Goal: Check status: Check status

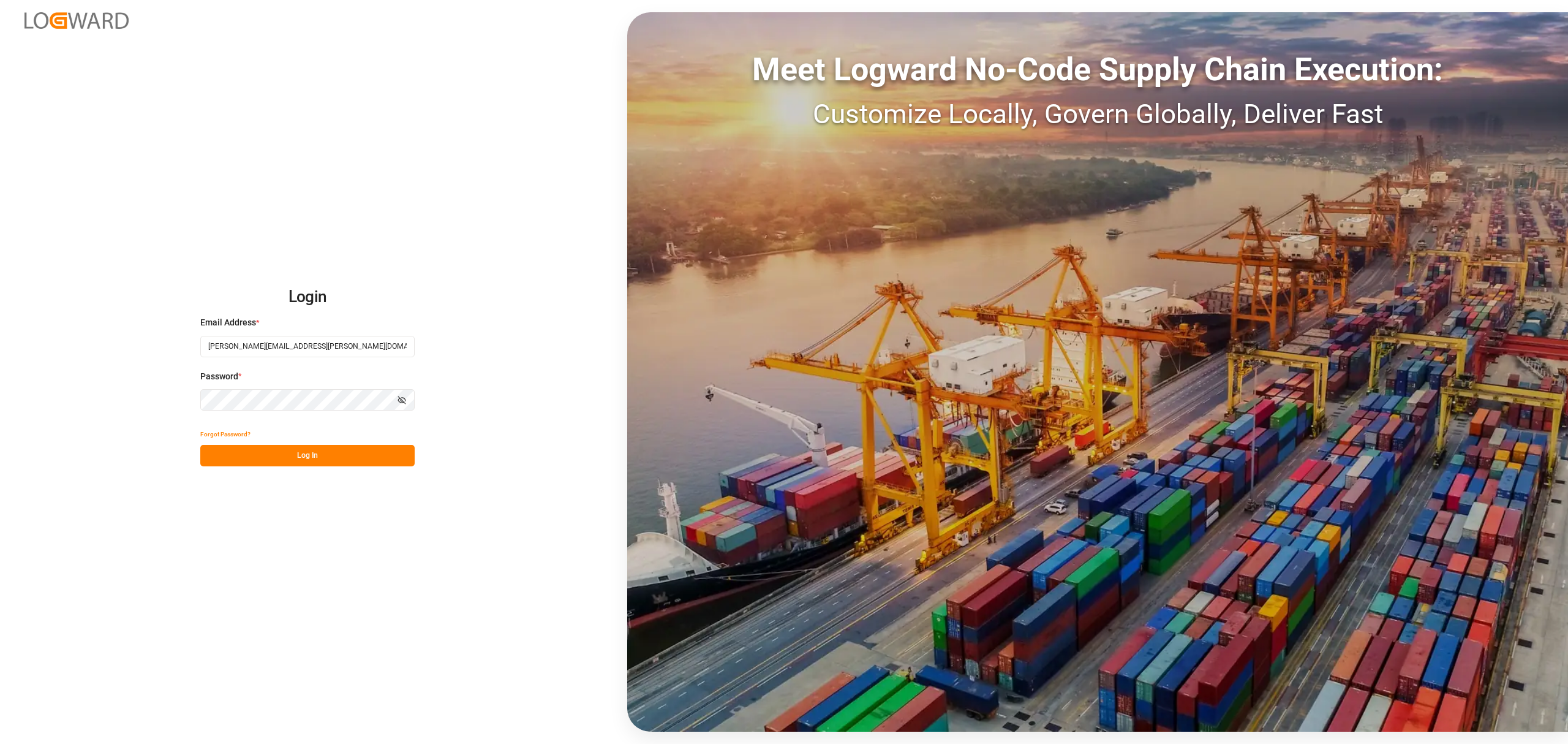
click at [347, 457] on button "Log In" at bounding box center [307, 456] width 214 height 22
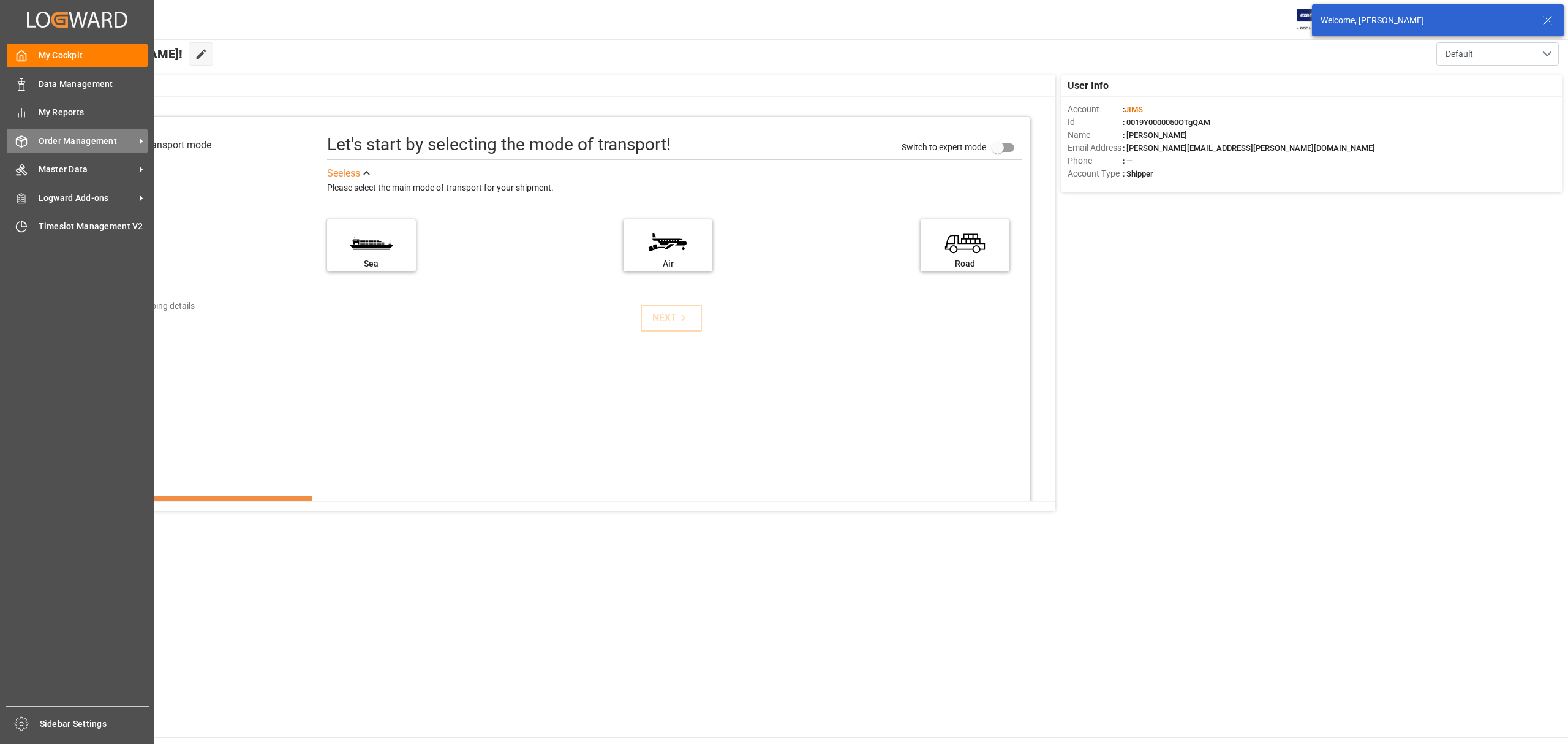
click at [103, 130] on div "Order Management Order Management" at bounding box center [77, 140] width 141 height 24
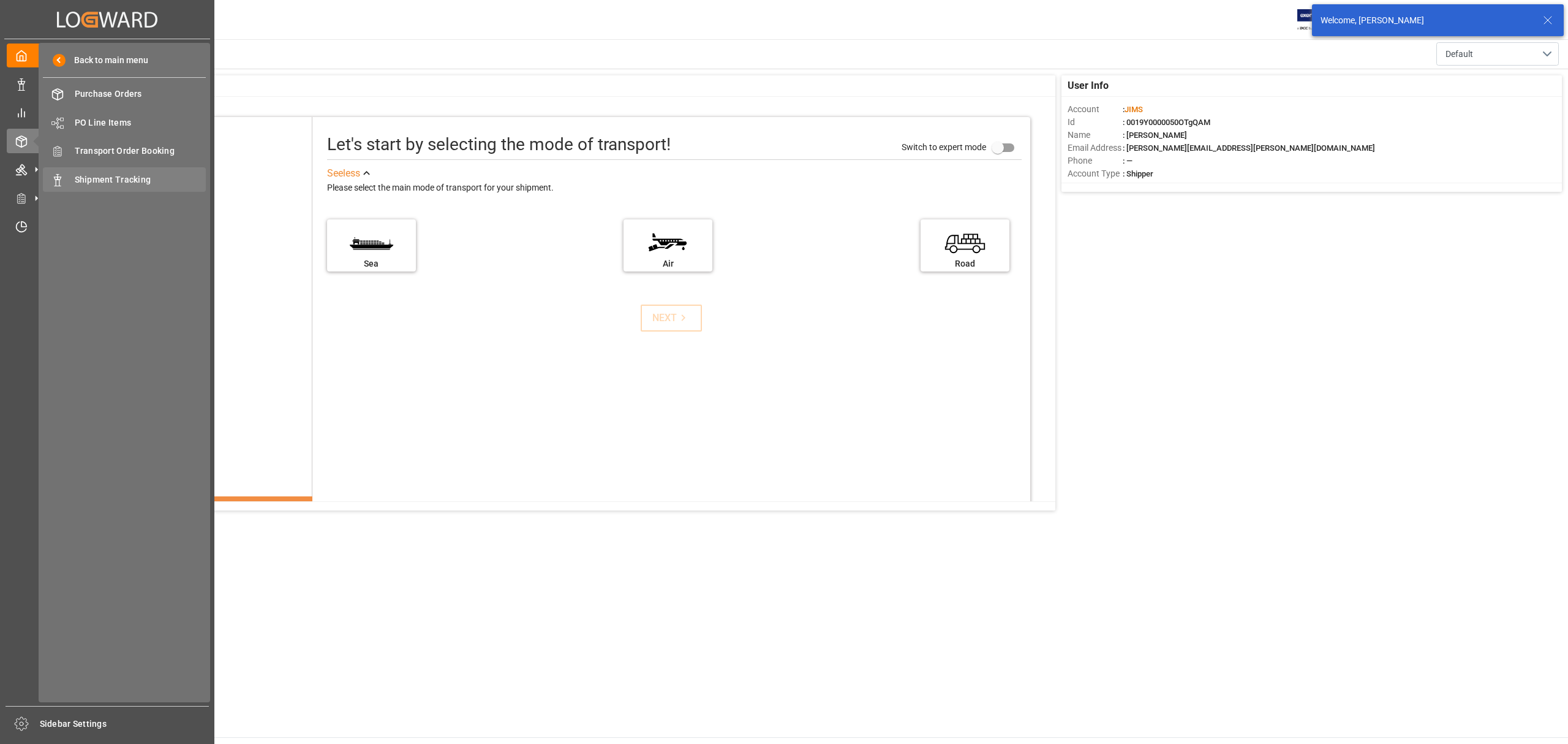
click at [118, 184] on span "Shipment Tracking" at bounding box center [140, 179] width 132 height 13
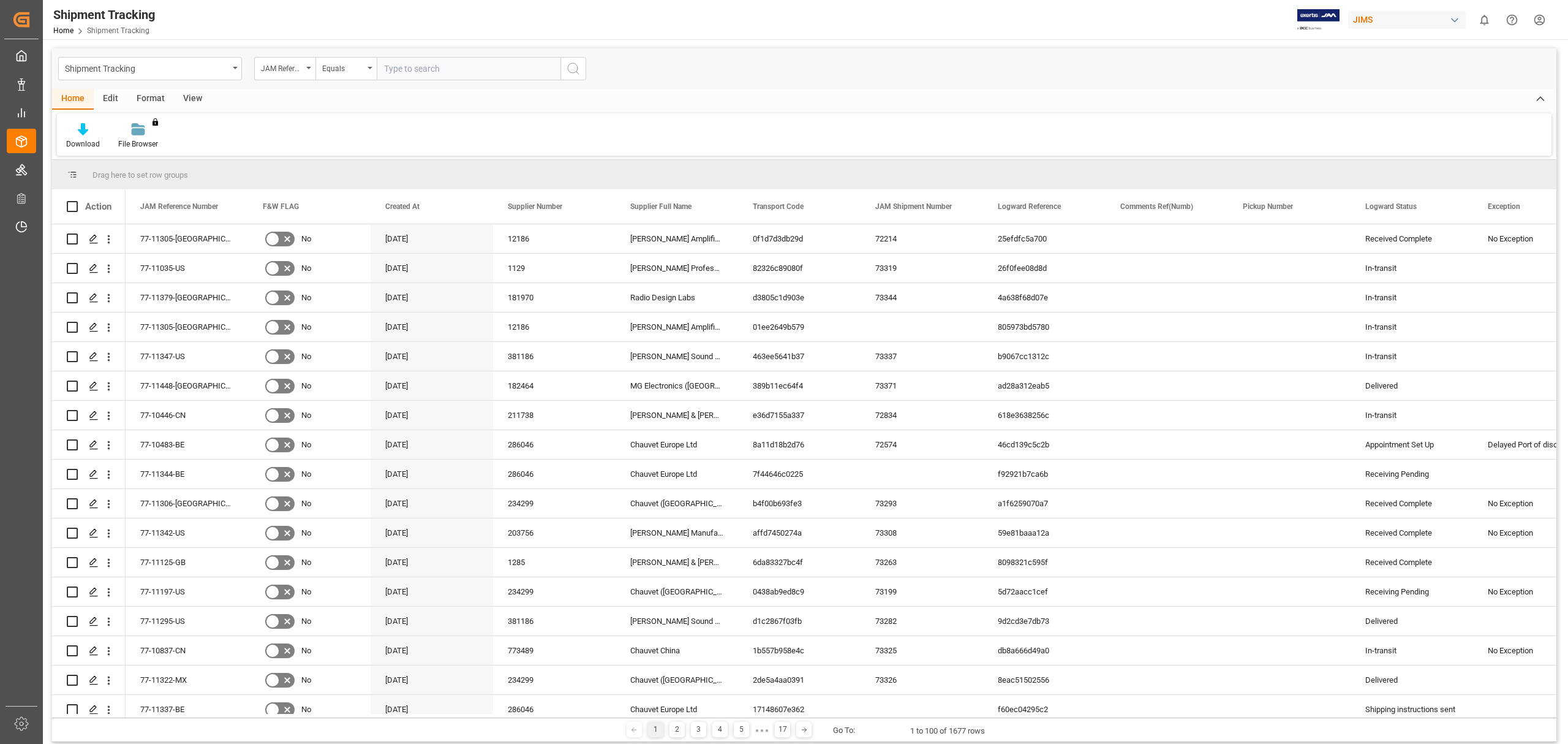
drag, startPoint x: 420, startPoint y: 76, endPoint x: 410, endPoint y: 75, distance: 10.0
click at [420, 76] on input "text" at bounding box center [468, 69] width 184 height 24
type input "77-11125-GB"
click at [574, 66] on icon "search button" at bounding box center [574, 69] width 15 height 15
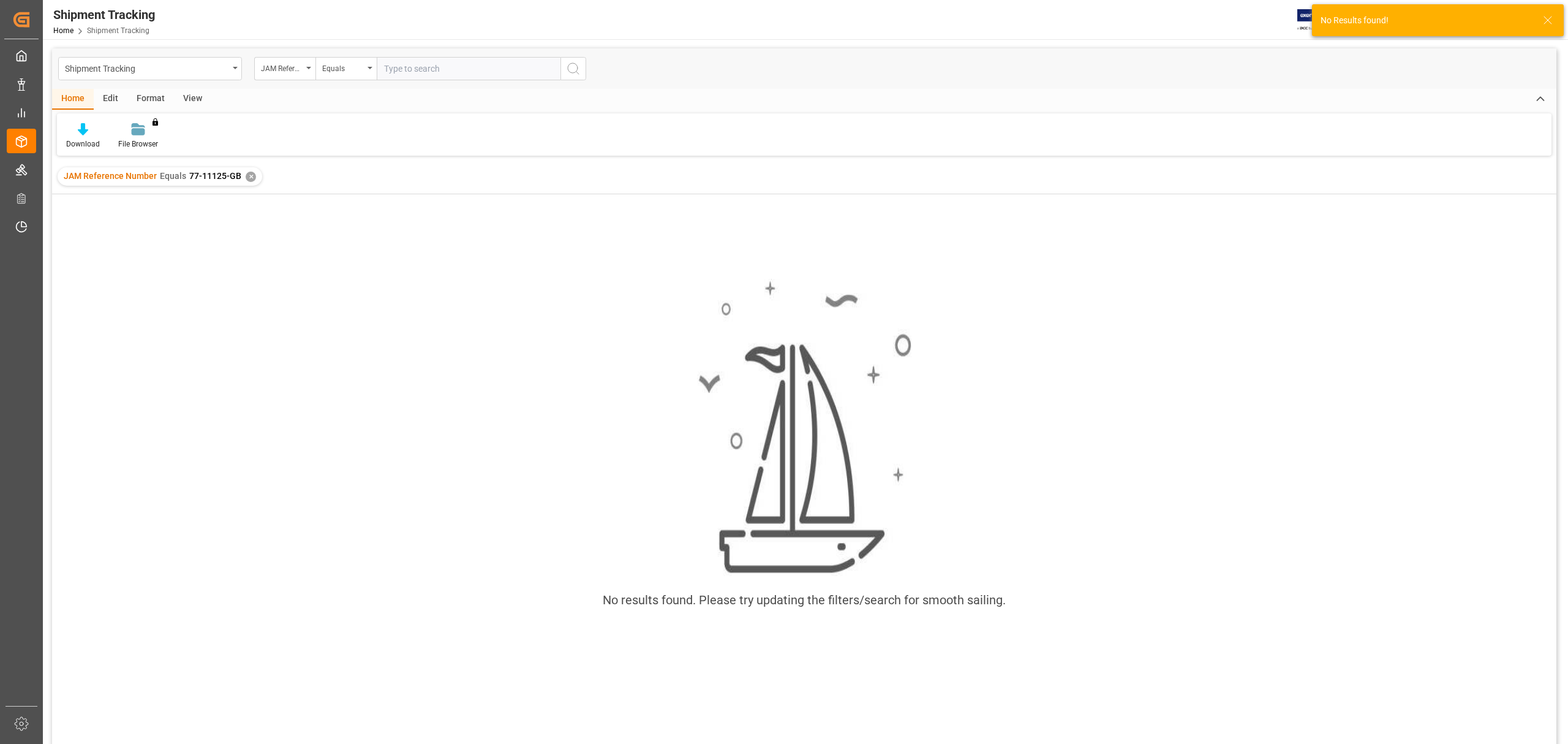
click at [470, 67] on input "text" at bounding box center [468, 69] width 184 height 24
paste input "77-11125-GB"
type input "77-11125-GB"
click at [251, 174] on div "✕" at bounding box center [250, 177] width 11 height 11
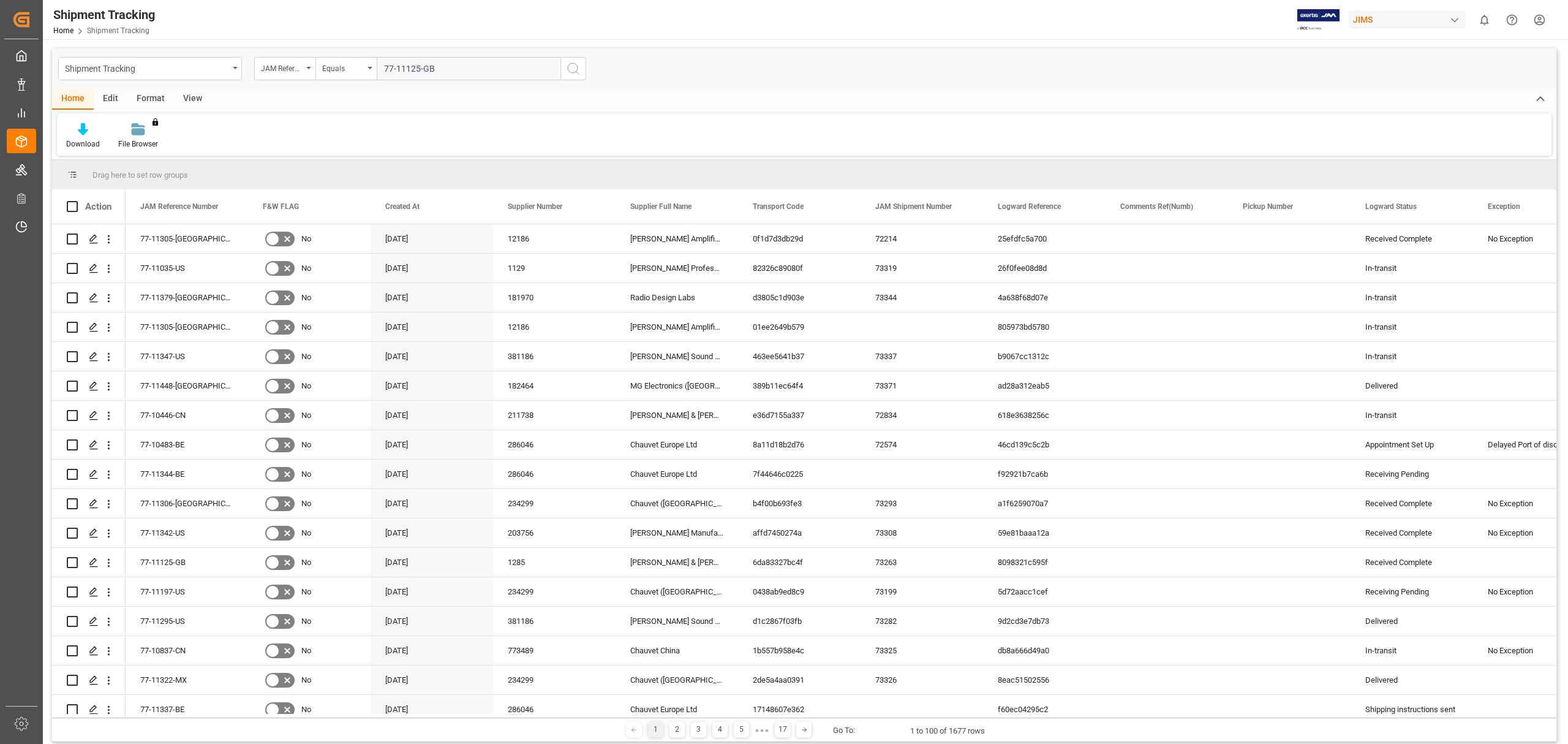
click at [578, 65] on icon "search button" at bounding box center [574, 69] width 15 height 15
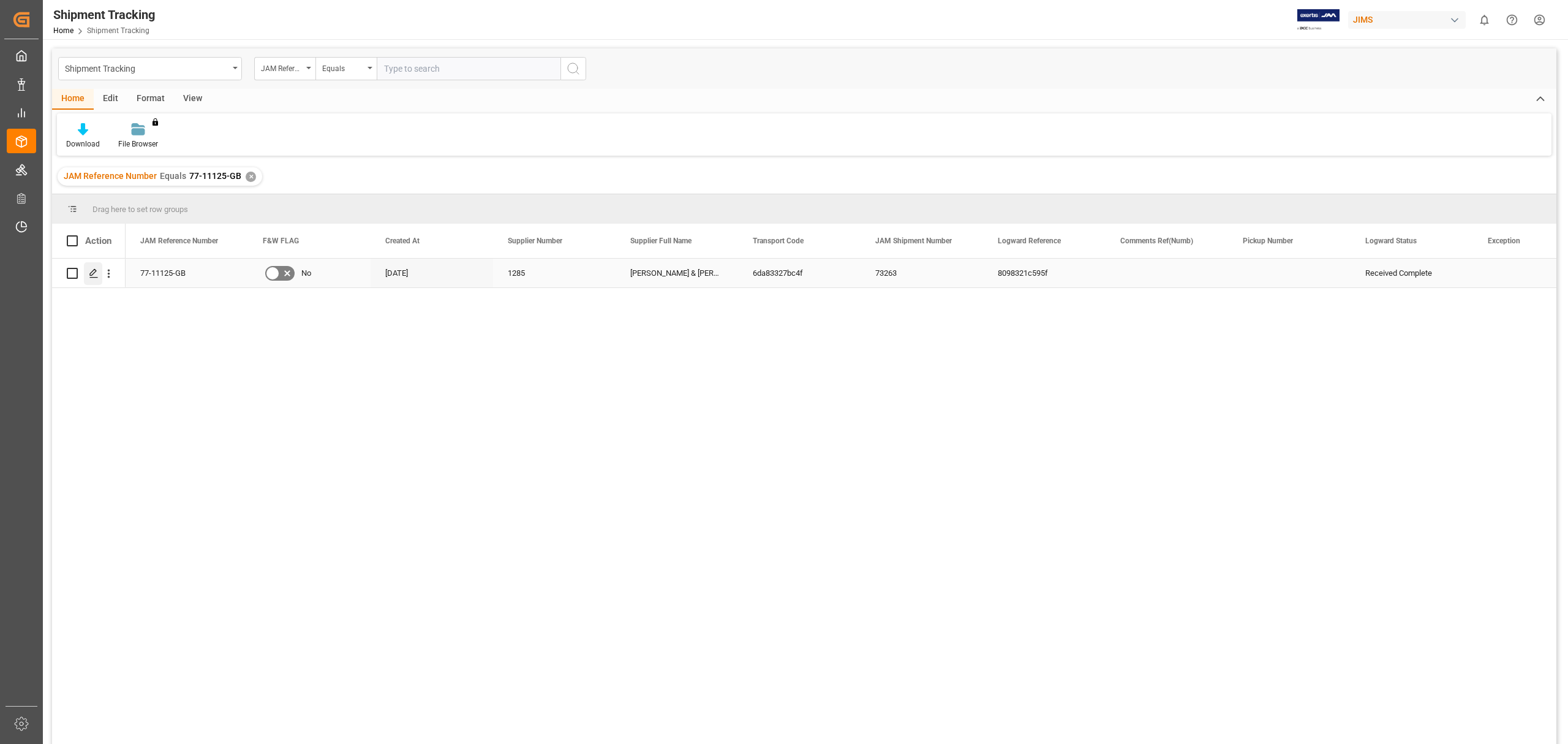
click at [96, 273] on icon "Press SPACE to select this row." at bounding box center [94, 273] width 10 height 10
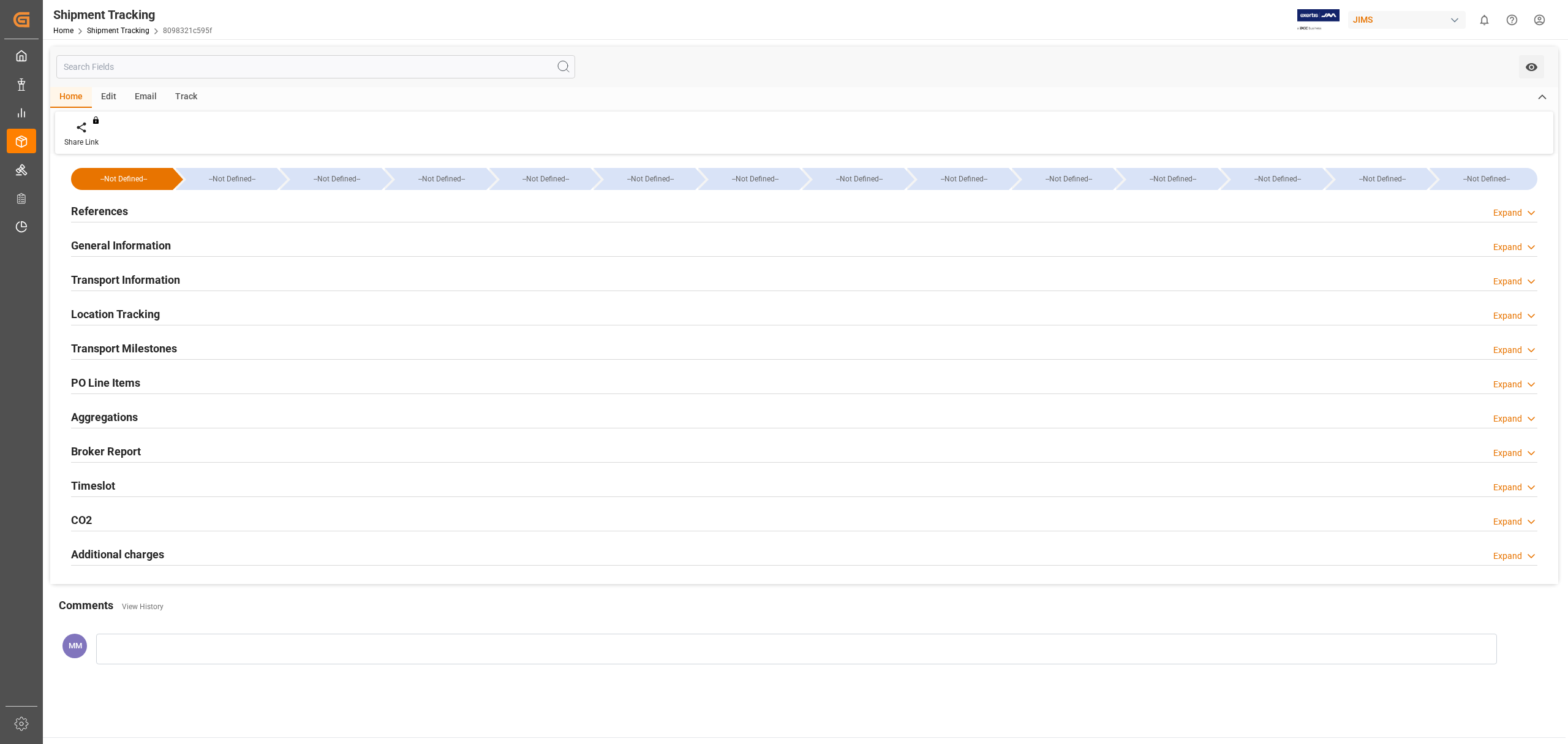
type input "[DATE] 06:00"
type input "[DATE] 13:21"
click at [99, 494] on h2 "Timeslot" at bounding box center [93, 485] width 44 height 17
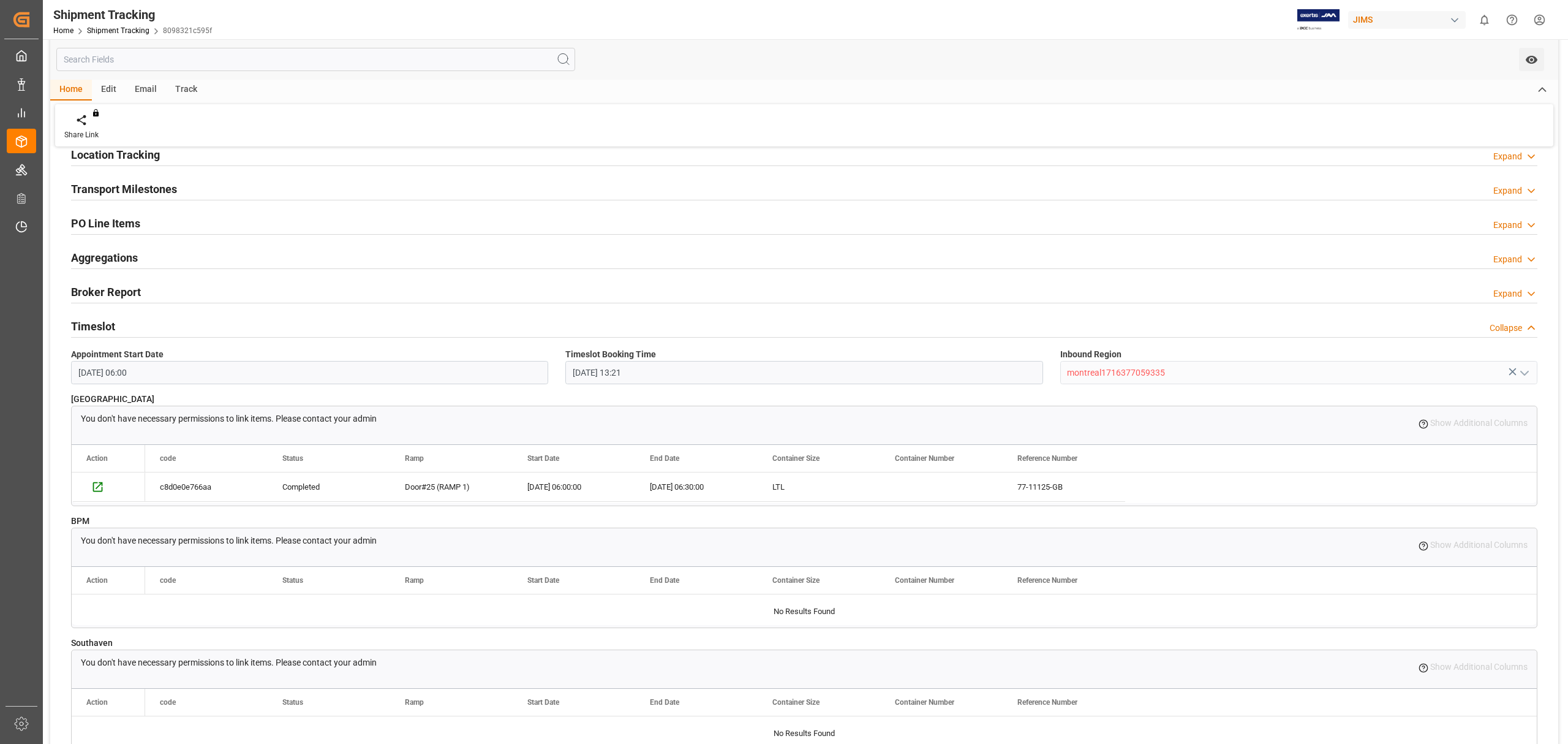
scroll to position [163, 0]
click at [123, 32] on link "Shipment Tracking" at bounding box center [118, 31] width 62 height 9
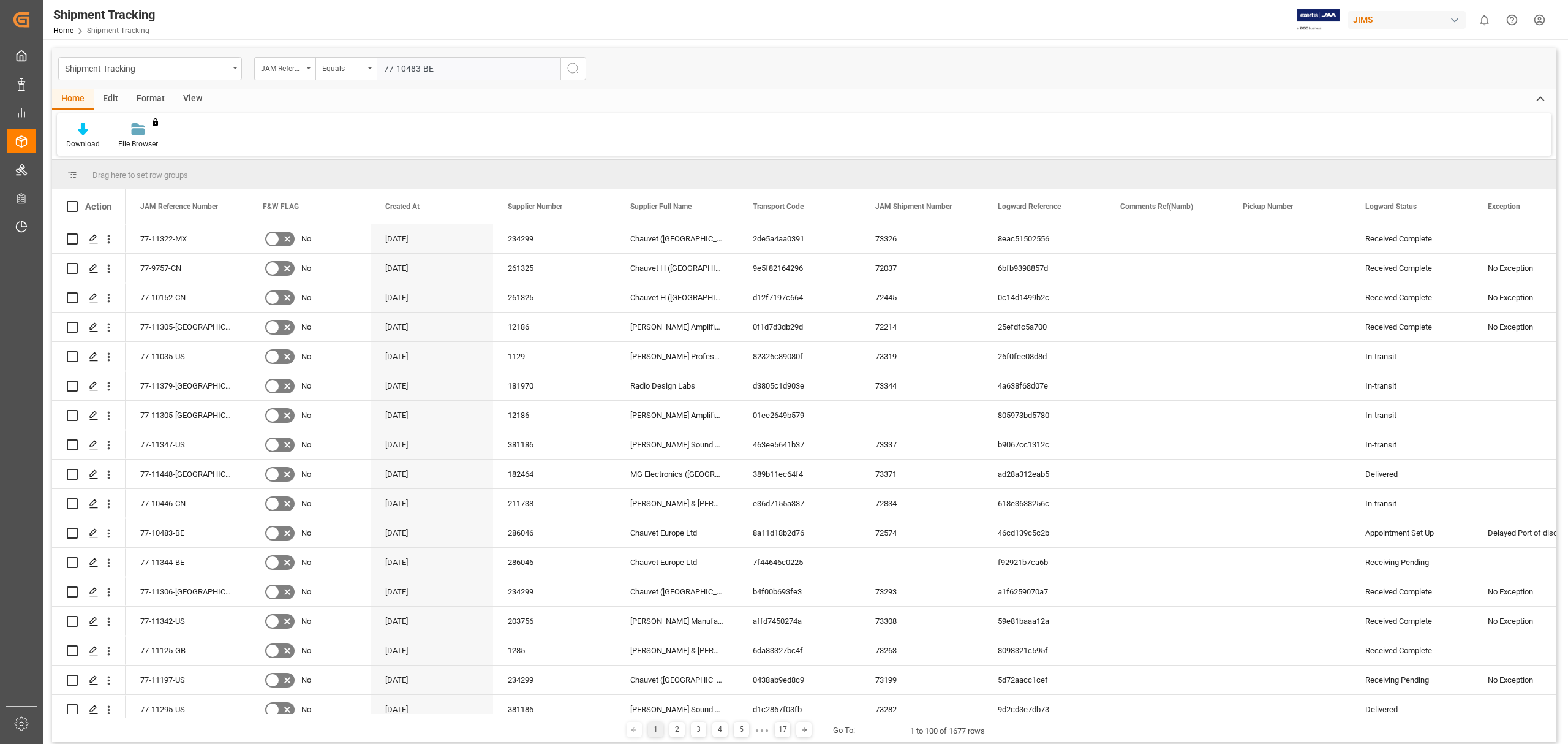
type input "77-10483-BE"
click at [574, 69] on icon "search button" at bounding box center [574, 69] width 15 height 15
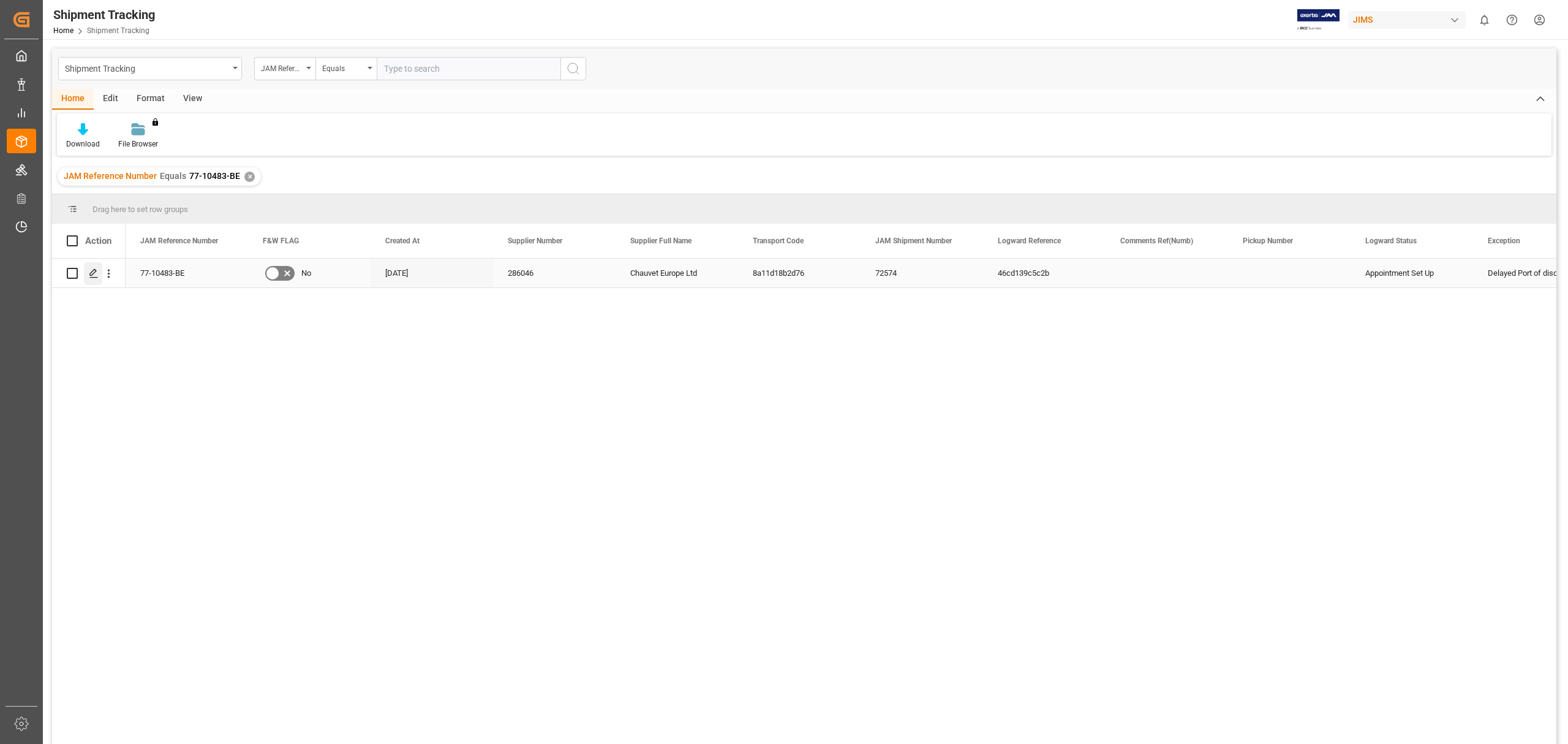
click at [91, 273] on polygon "Press SPACE to select this row." at bounding box center [93, 273] width 6 height 6
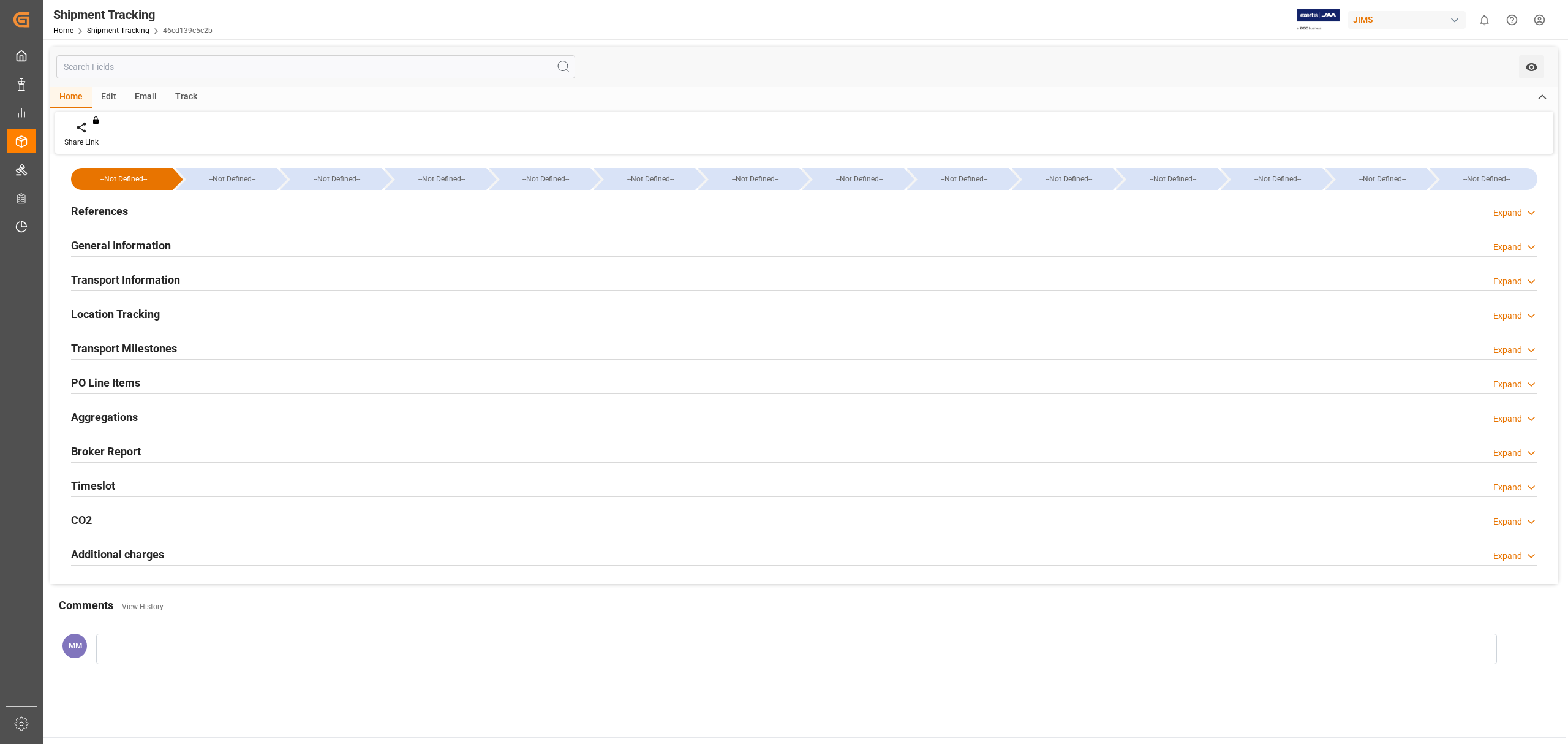
type input "[DATE] 10:00"
type input "[DATE] 21:25"
click at [128, 486] on div "Timeslot Expand" at bounding box center [804, 485] width 1467 height 24
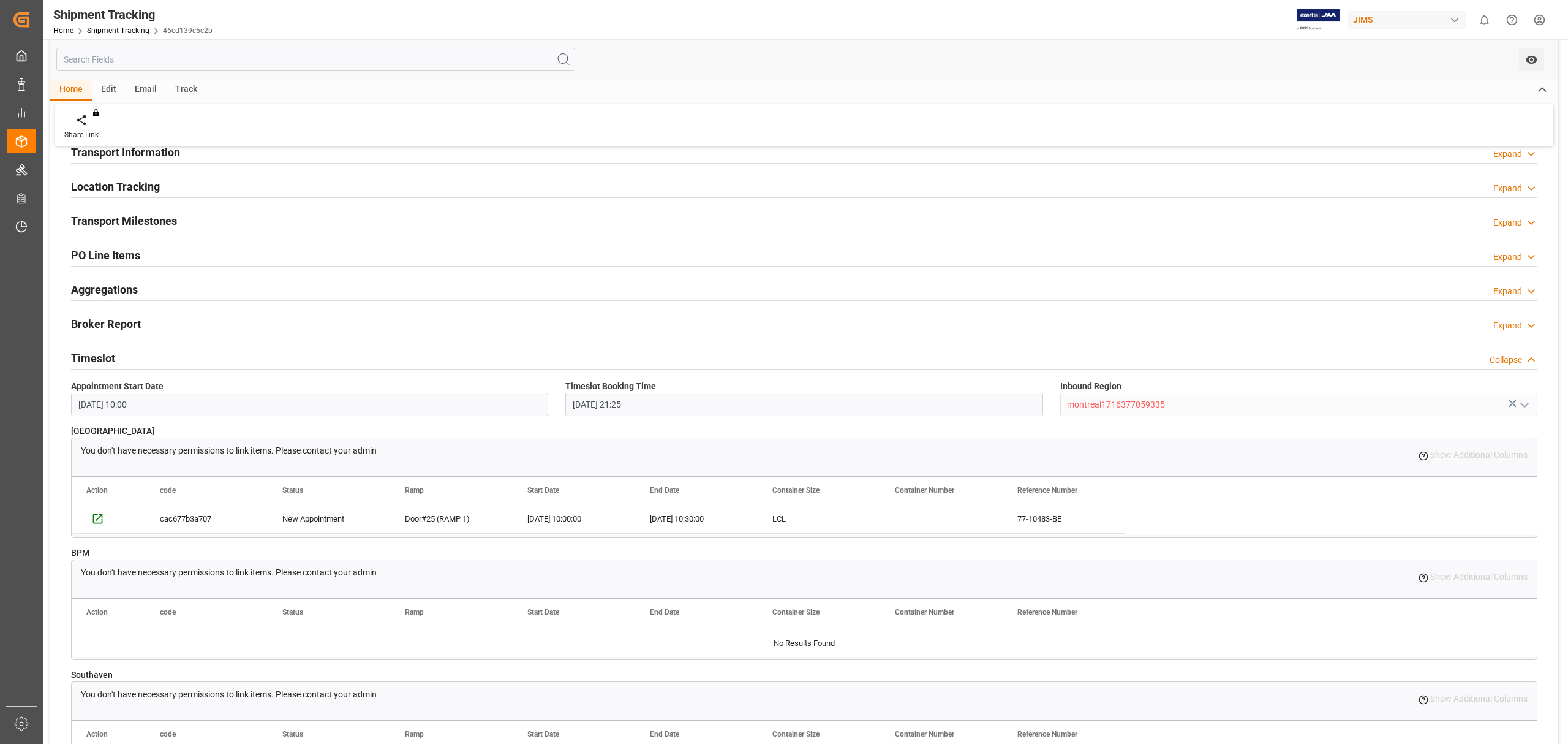
scroll to position [163, 0]
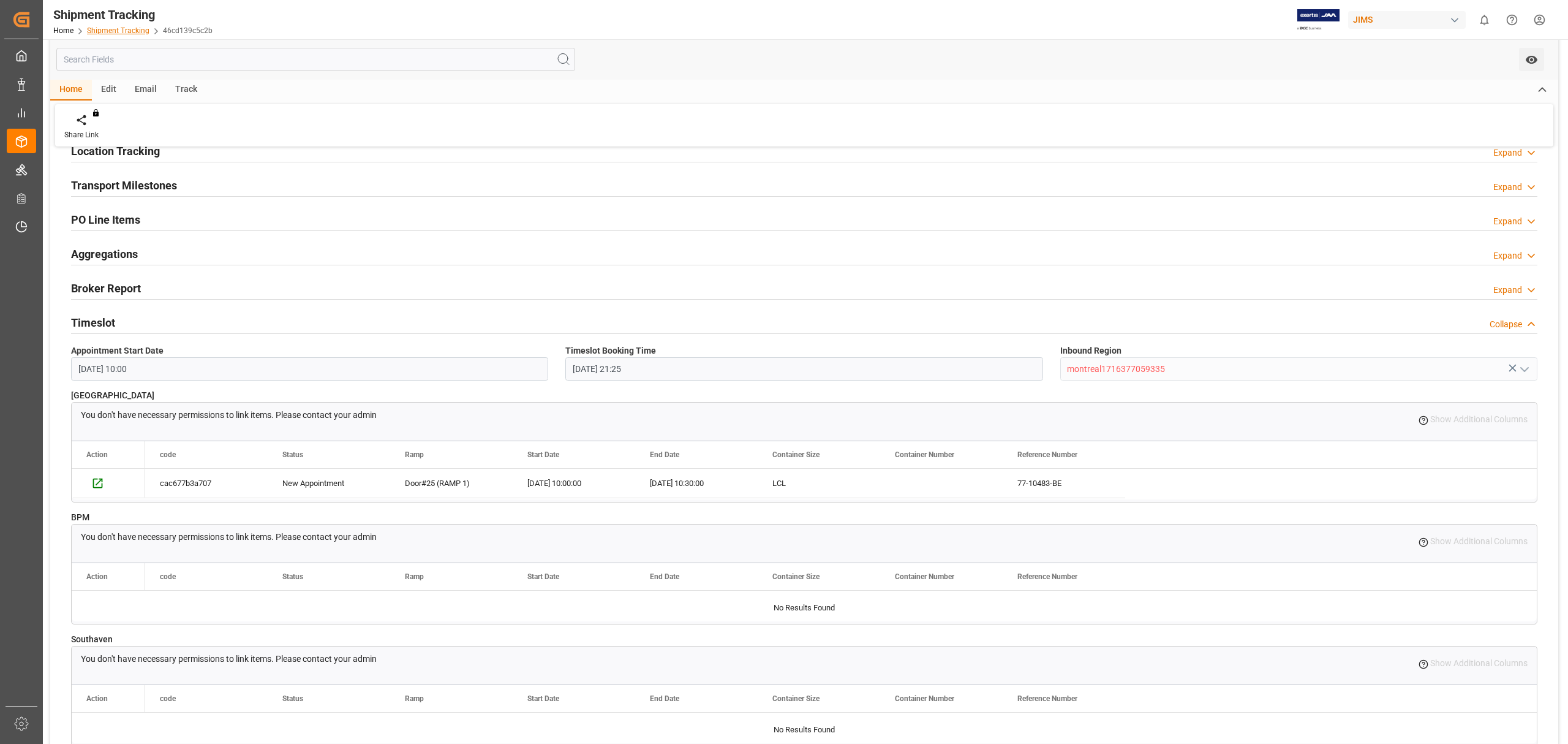
click at [137, 27] on link "Shipment Tracking" at bounding box center [118, 31] width 62 height 9
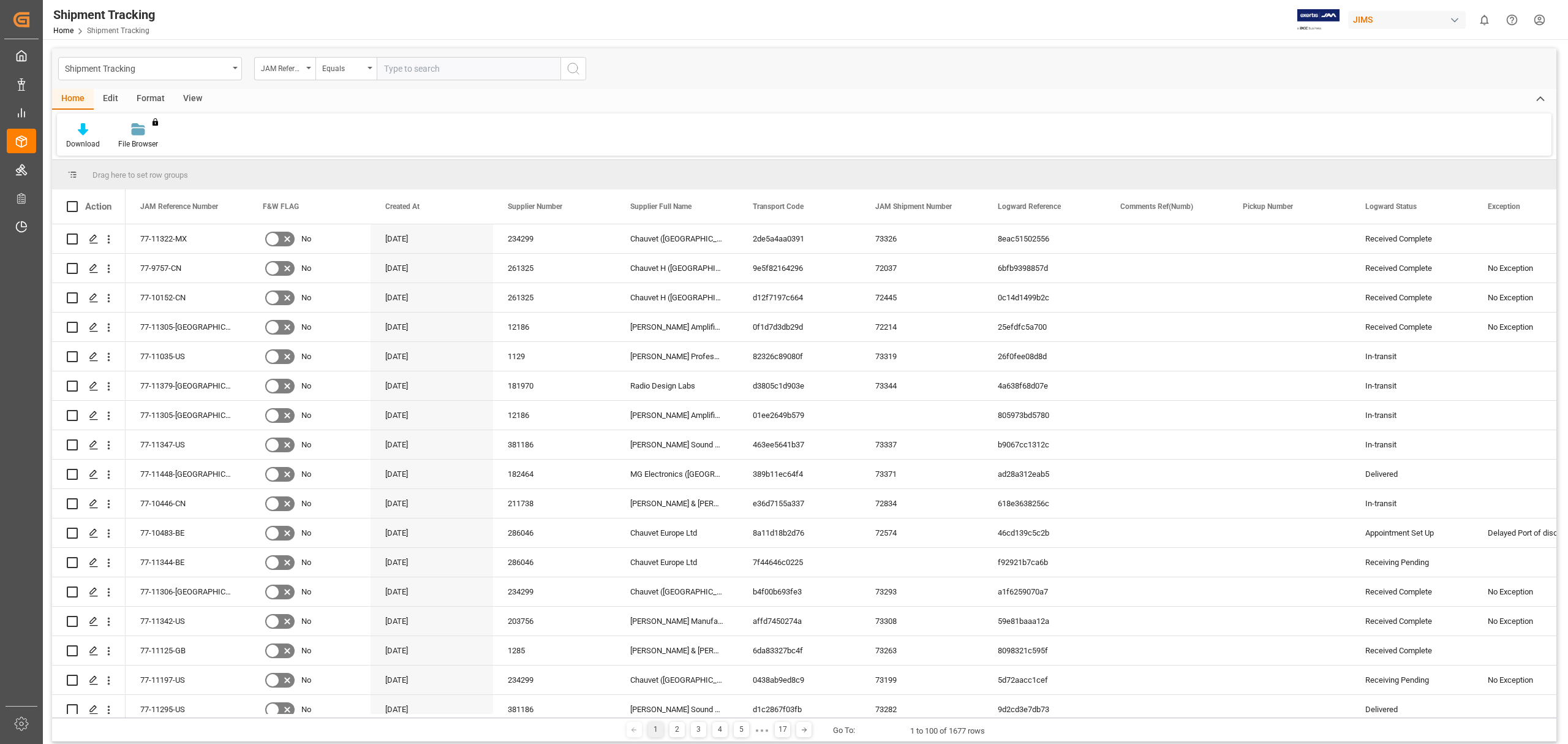
click at [464, 76] on input "text" at bounding box center [468, 69] width 184 height 24
type input "77-10848-BE"
click at [565, 67] on button "search button" at bounding box center [574, 69] width 26 height 24
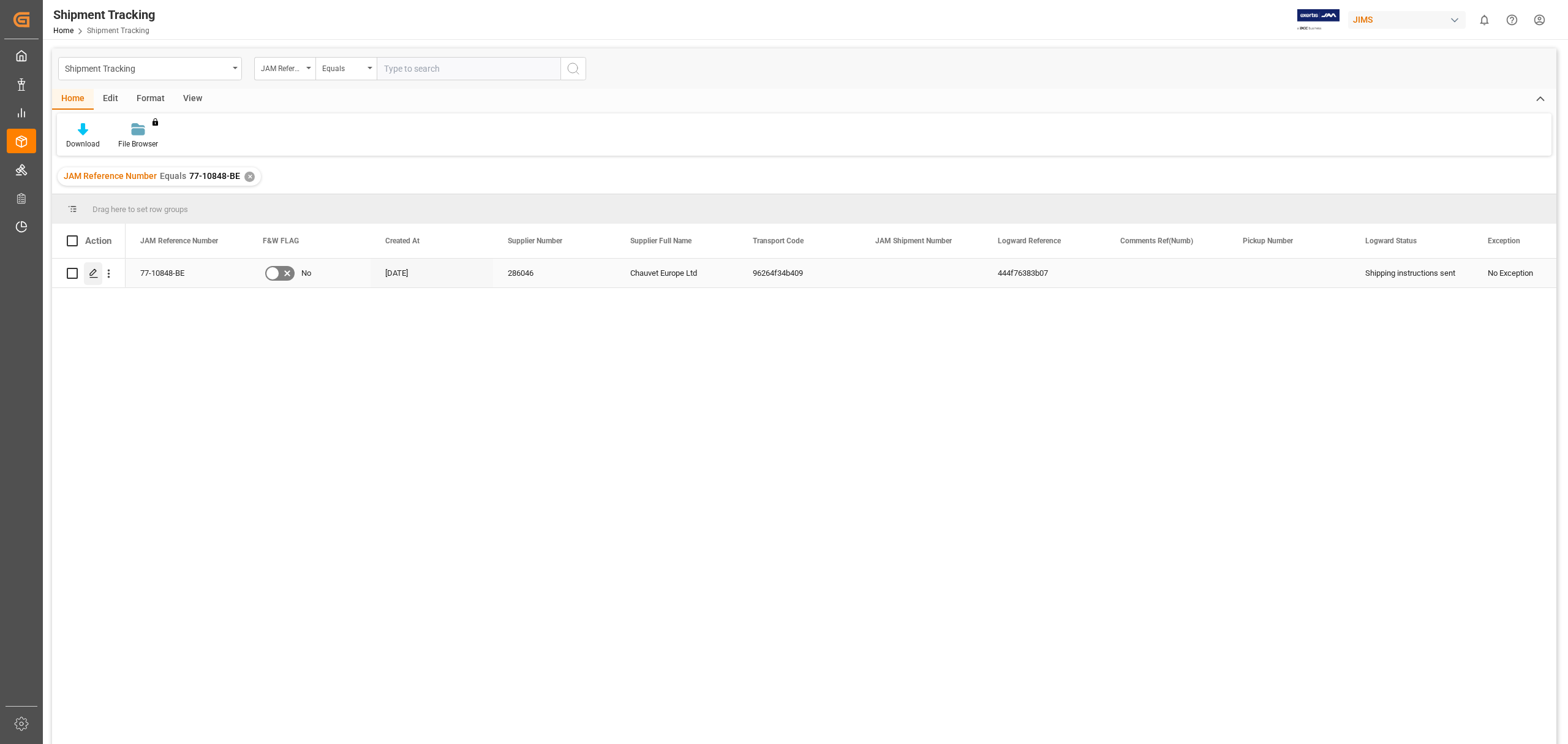
click at [93, 275] on icon "Press SPACE to select this row." at bounding box center [94, 273] width 10 height 10
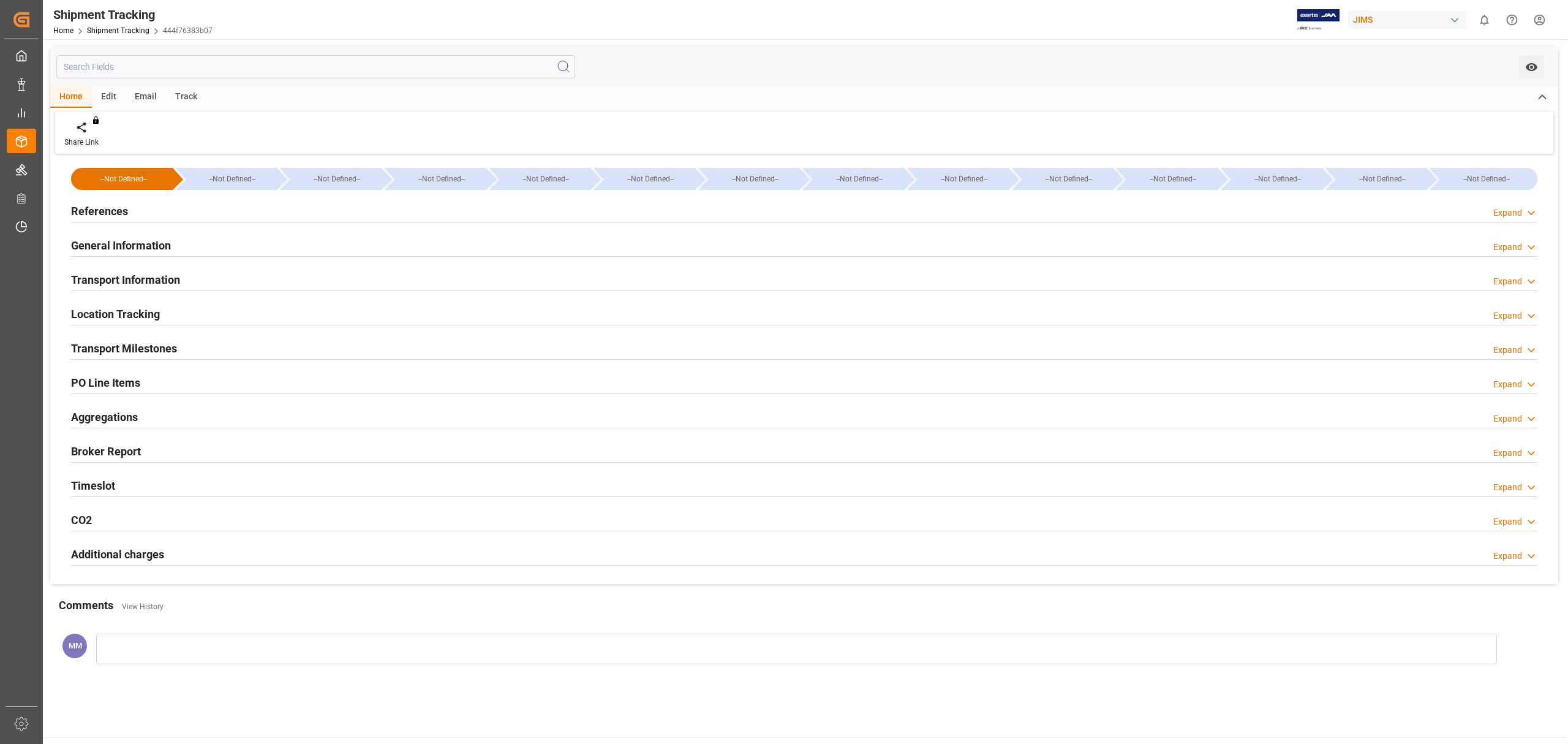
click at [119, 490] on div "Timeslot Expand" at bounding box center [804, 485] width 1467 height 24
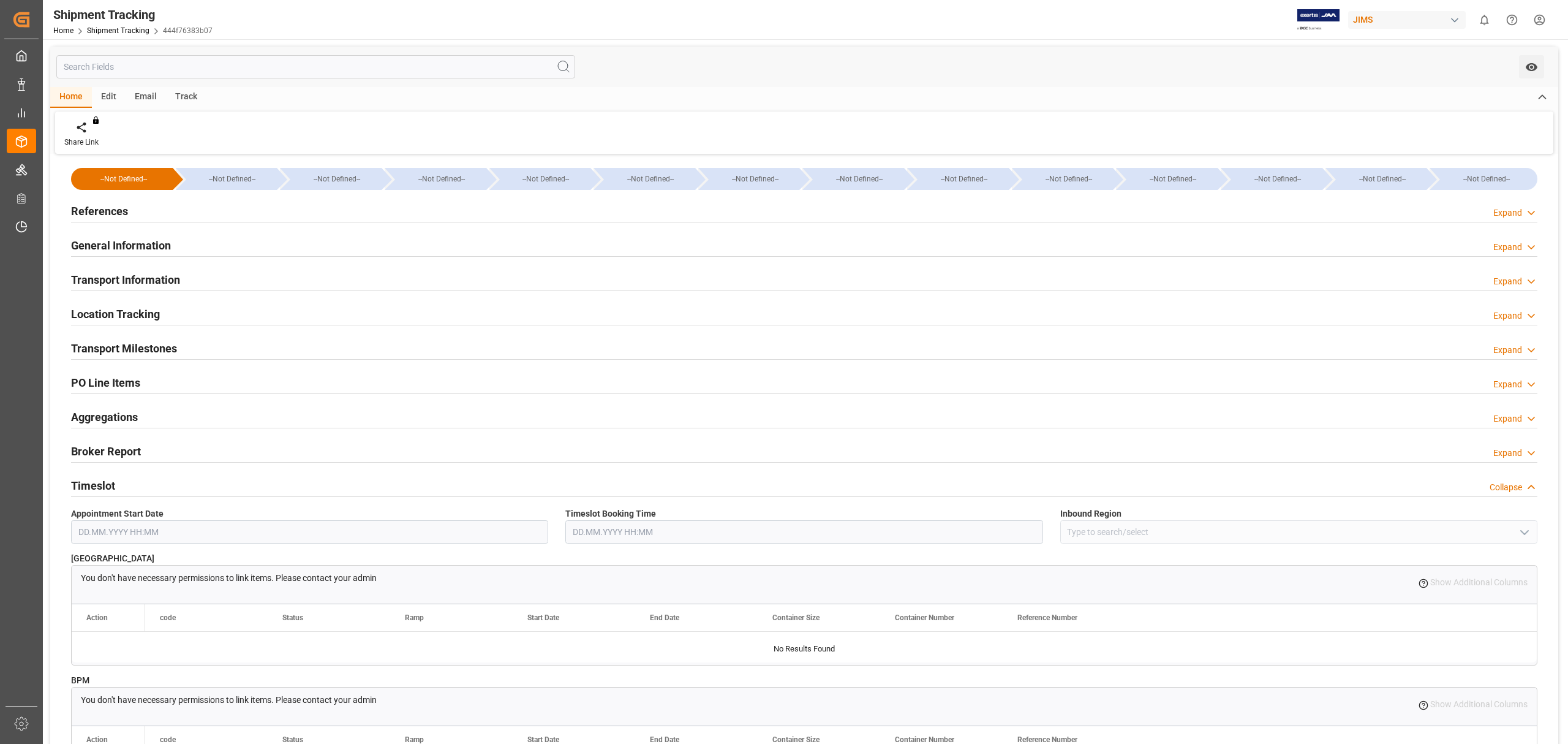
click at [157, 489] on div "Timeslot Collapse" at bounding box center [804, 485] width 1467 height 24
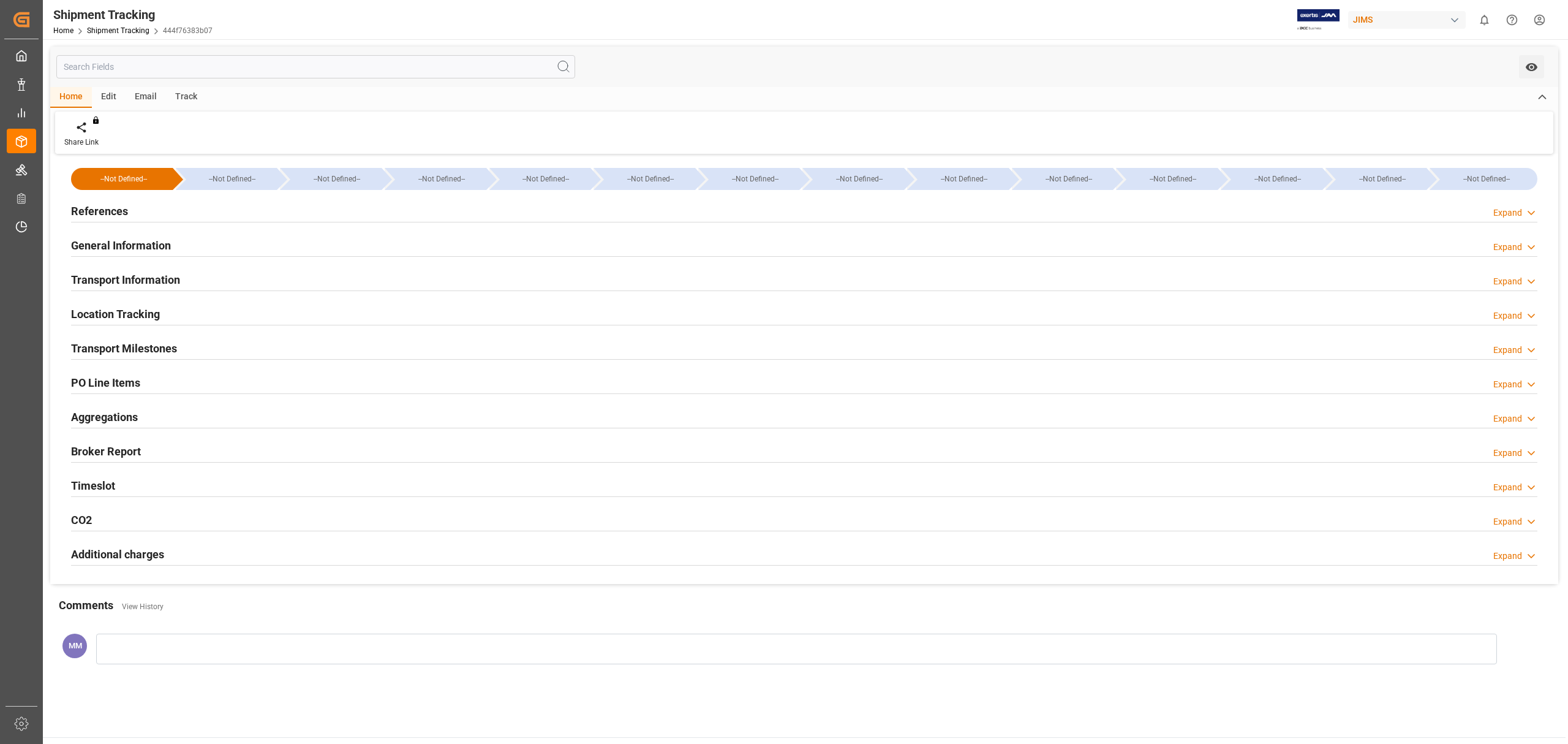
click at [167, 347] on h2 "Transport Milestones" at bounding box center [124, 348] width 106 height 17
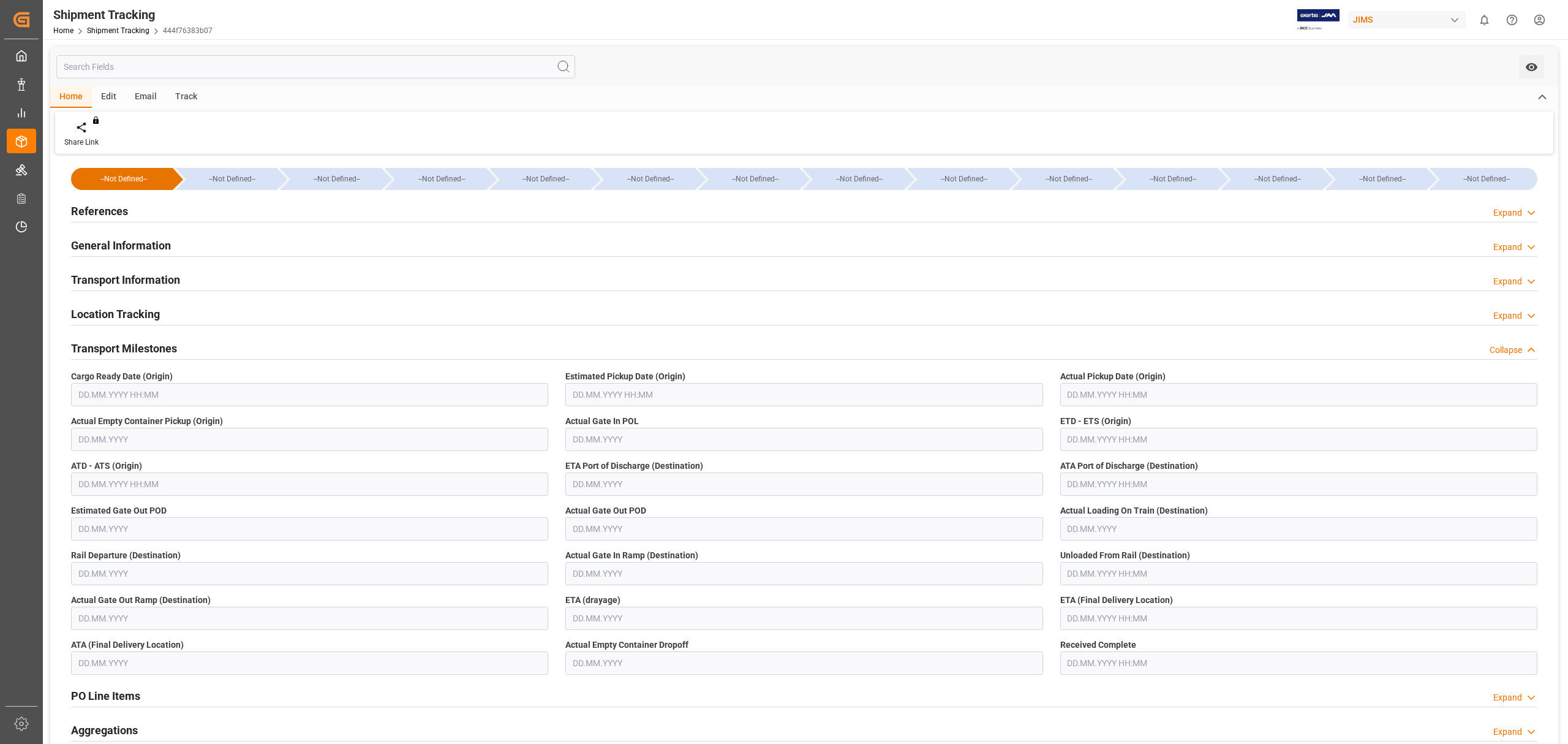
click at [167, 347] on h2 "Transport Milestones" at bounding box center [124, 348] width 106 height 17
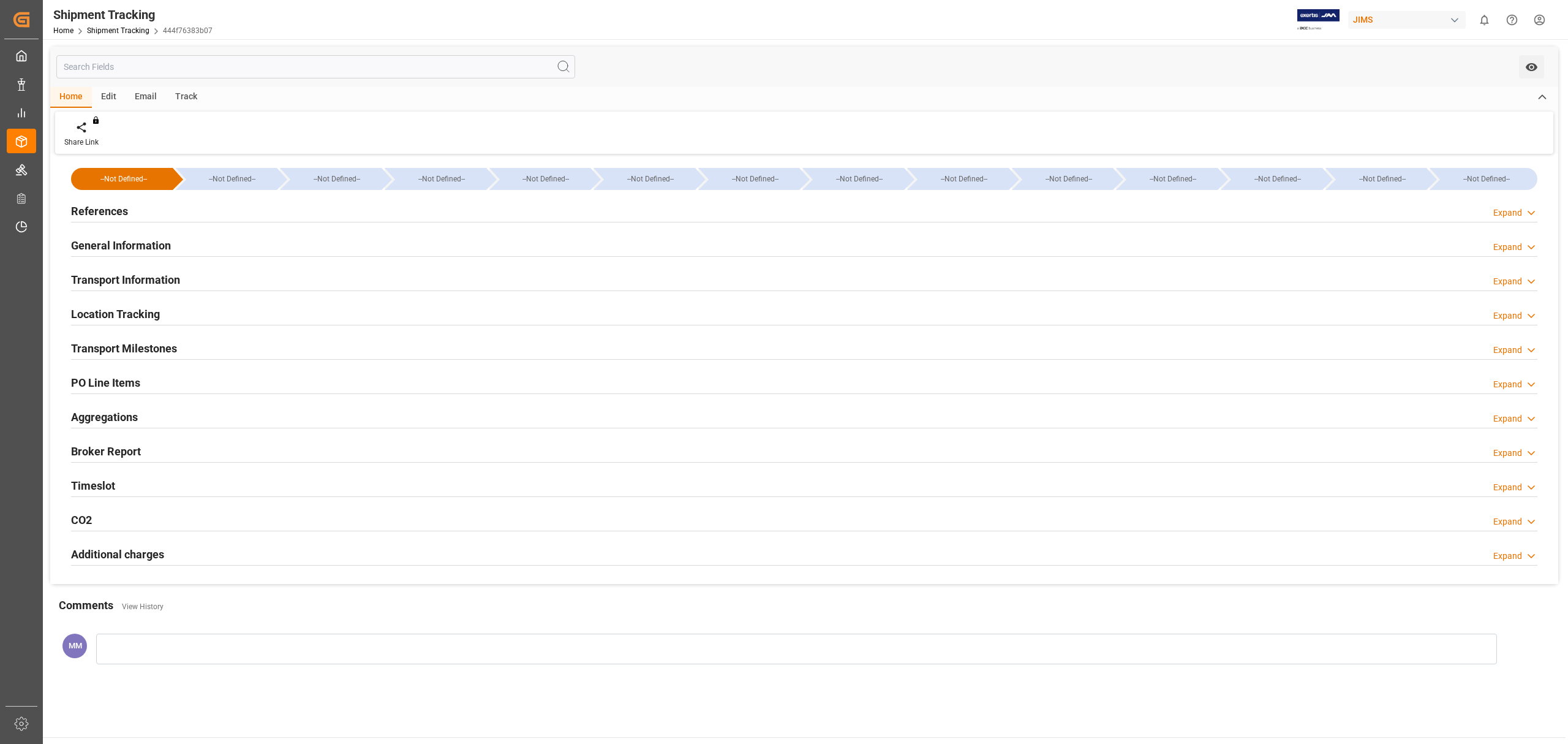
click at [156, 311] on h2 "Location Tracking" at bounding box center [116, 314] width 89 height 17
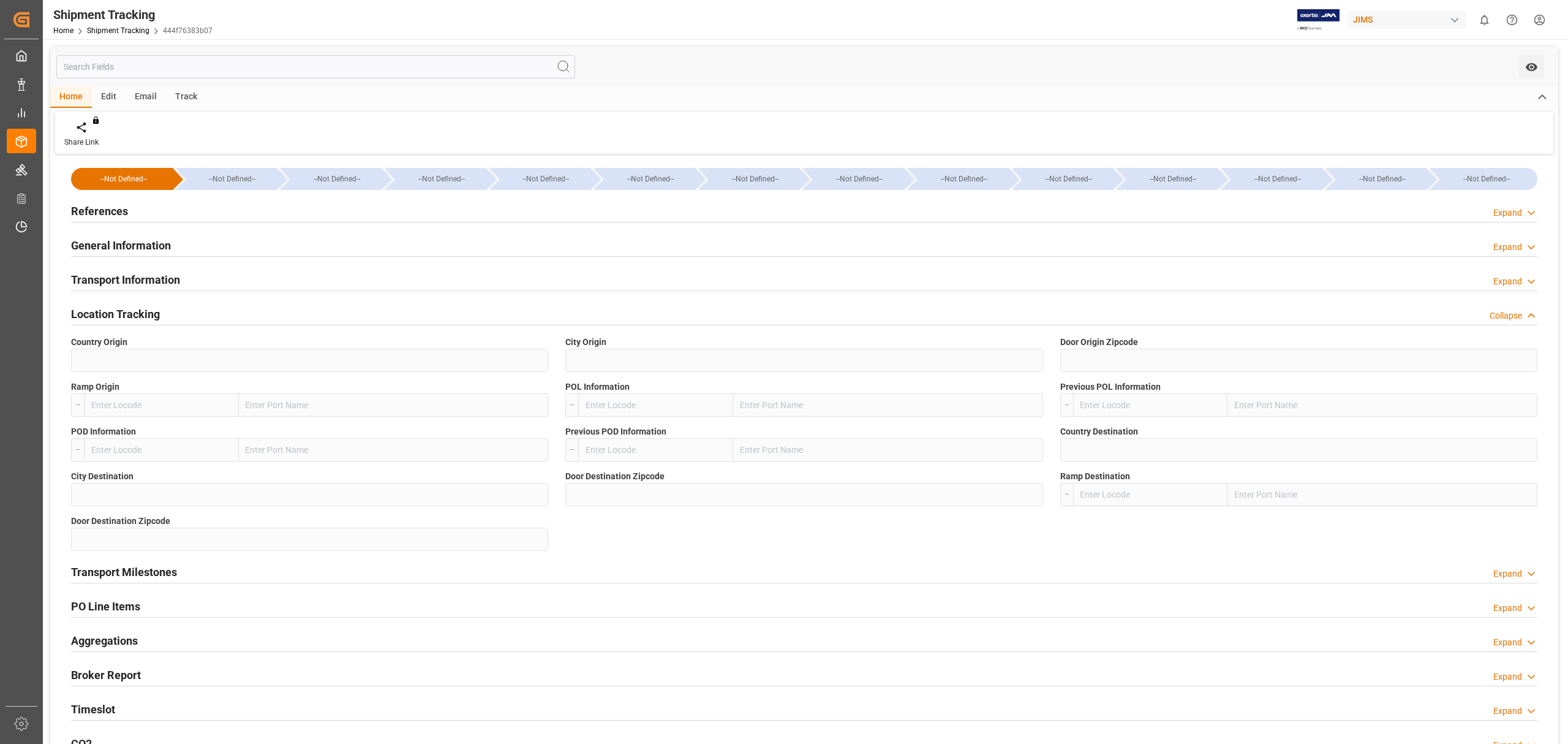
click at [161, 270] on div "Transport Information" at bounding box center [125, 279] width 109 height 24
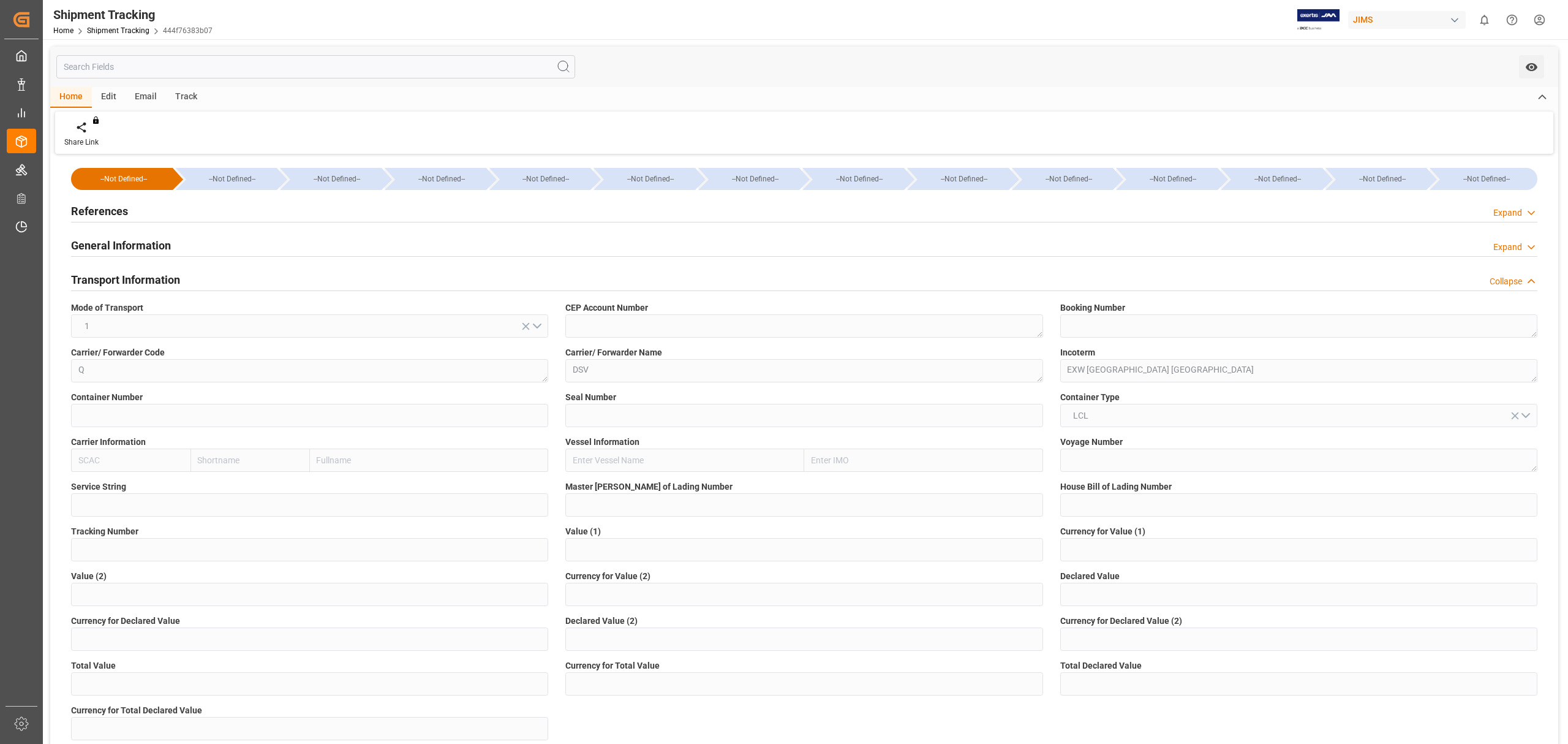
click at [168, 239] on h2 "General Information" at bounding box center [121, 246] width 100 height 17
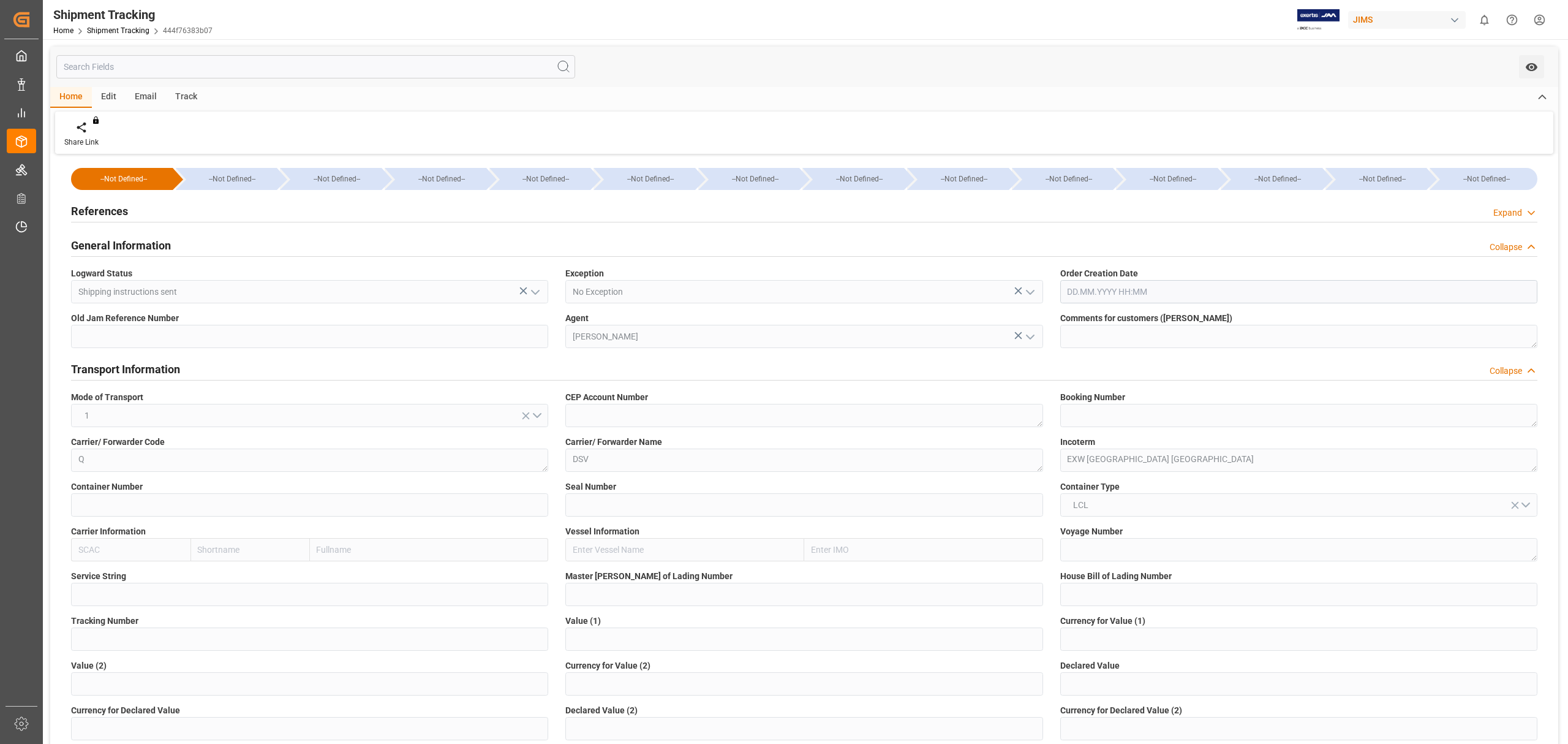
click at [125, 245] on h2 "General Information" at bounding box center [121, 246] width 100 height 17
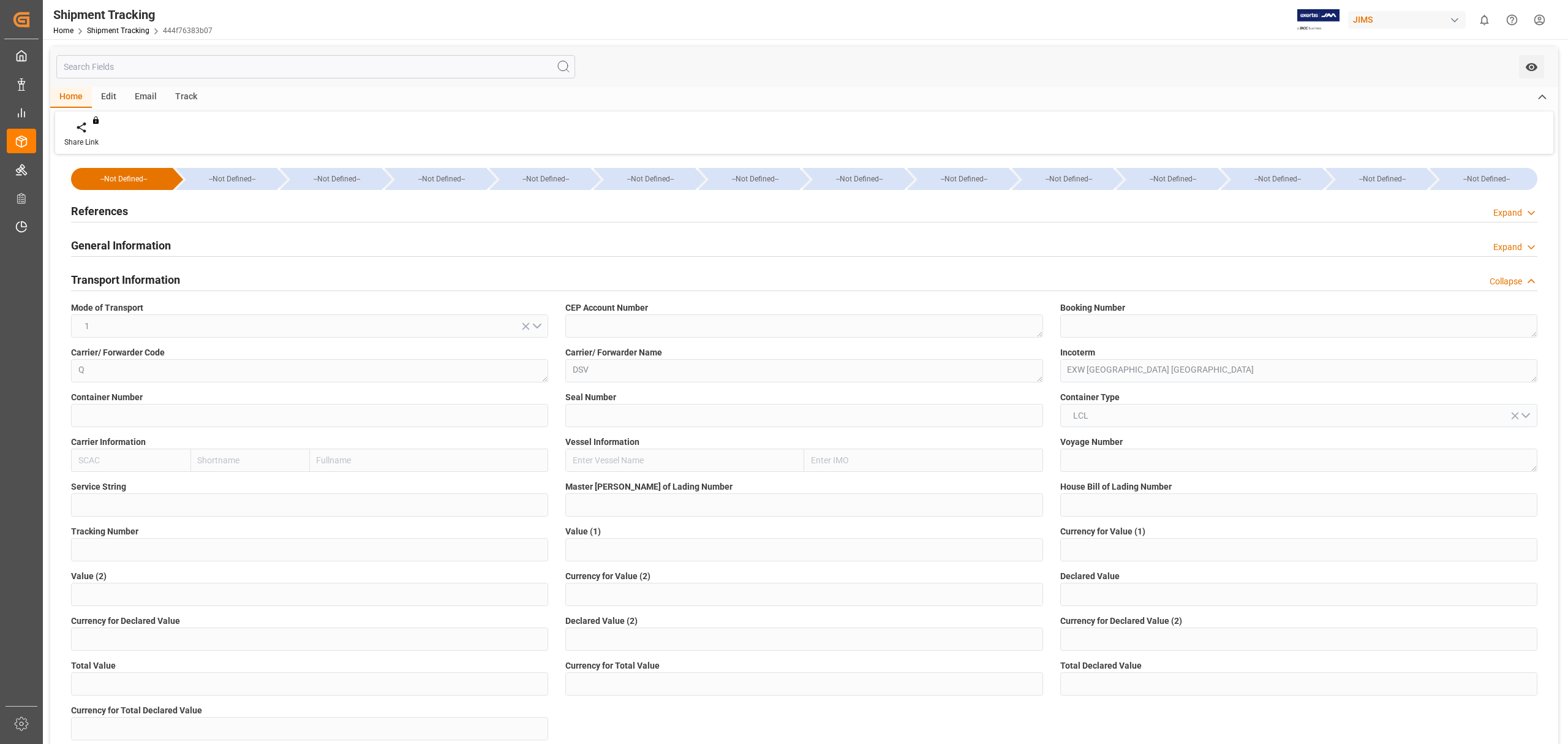
click at [117, 216] on h2 "References" at bounding box center [100, 211] width 57 height 17
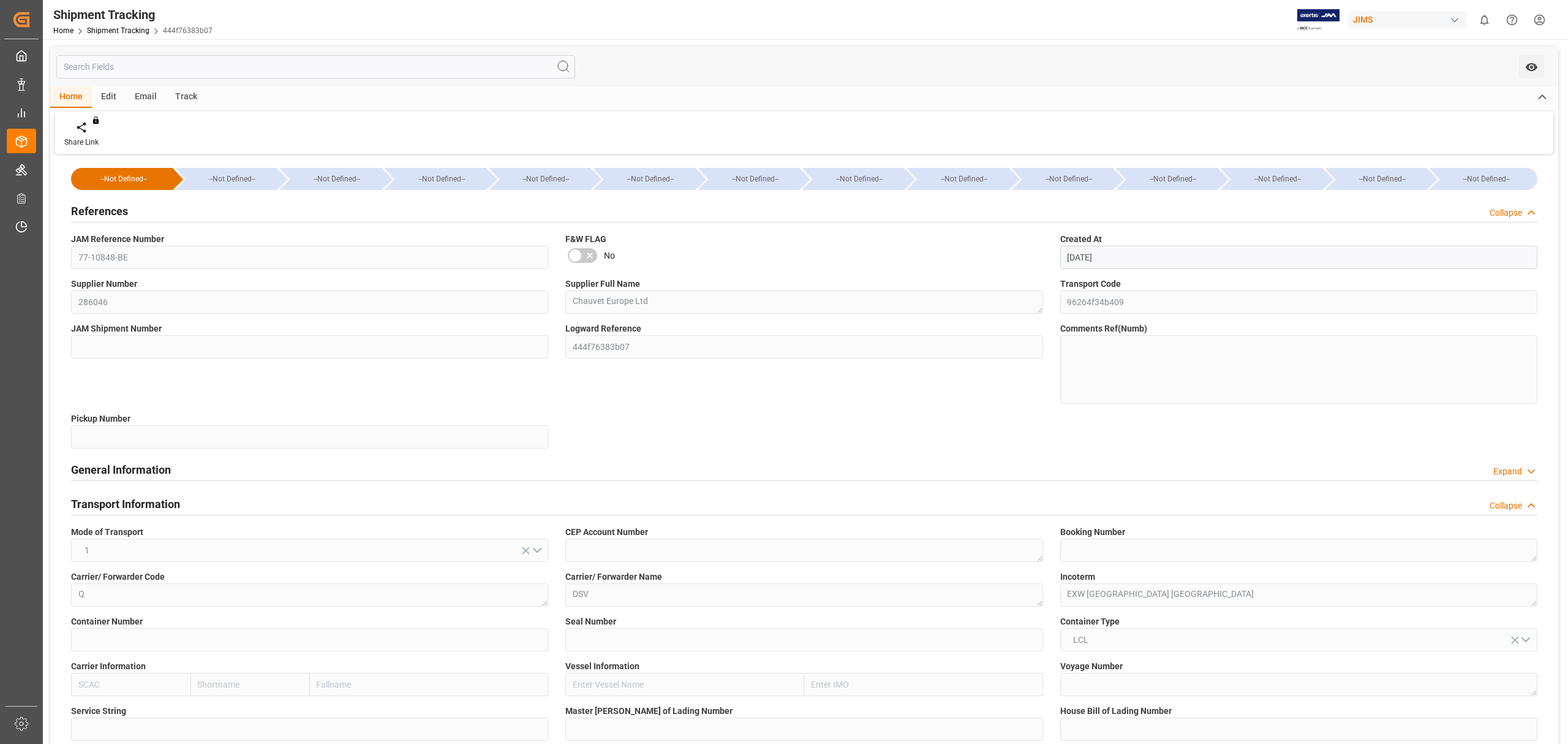
click at [117, 214] on h2 "References" at bounding box center [100, 211] width 57 height 17
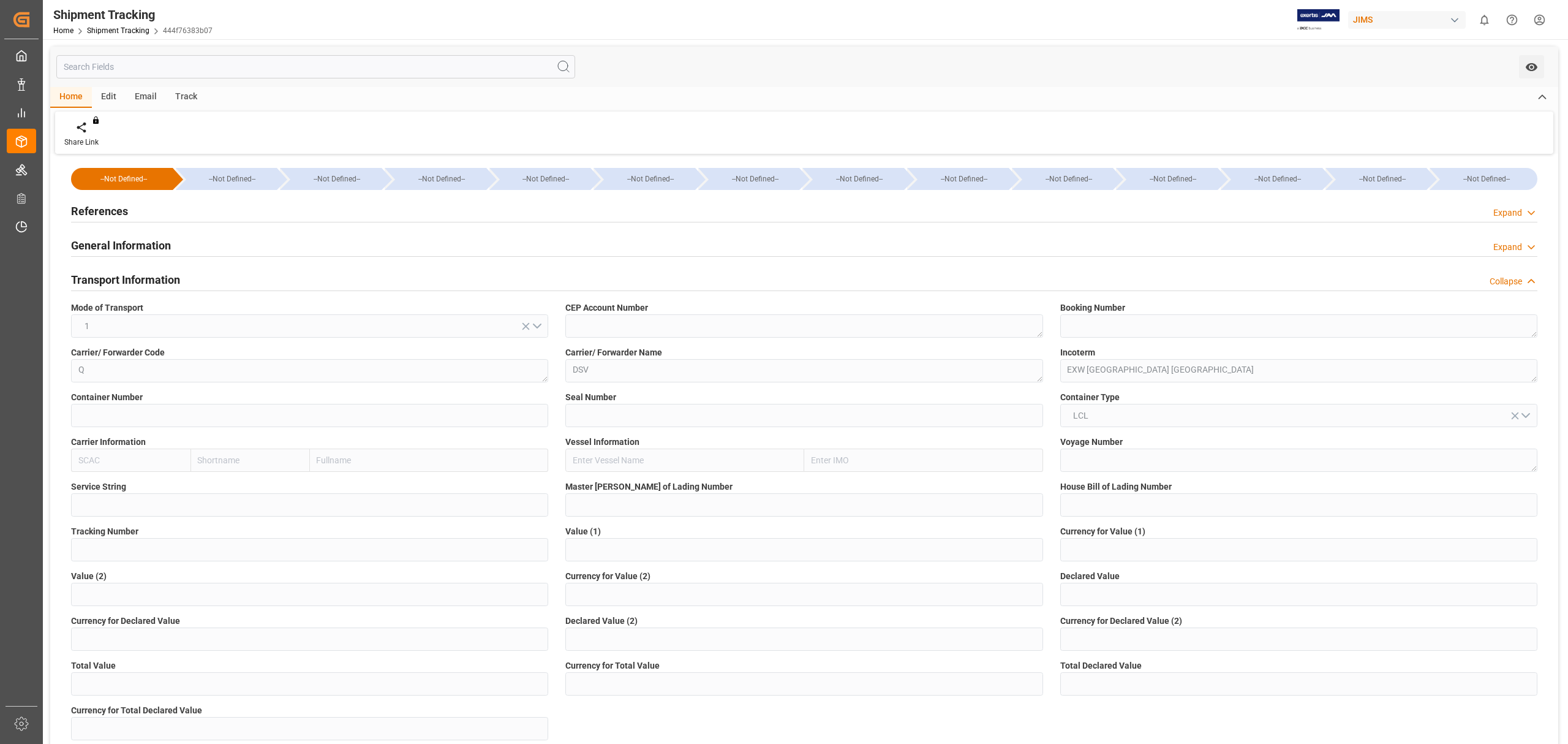
click at [129, 285] on h2 "Transport Information" at bounding box center [125, 280] width 109 height 17
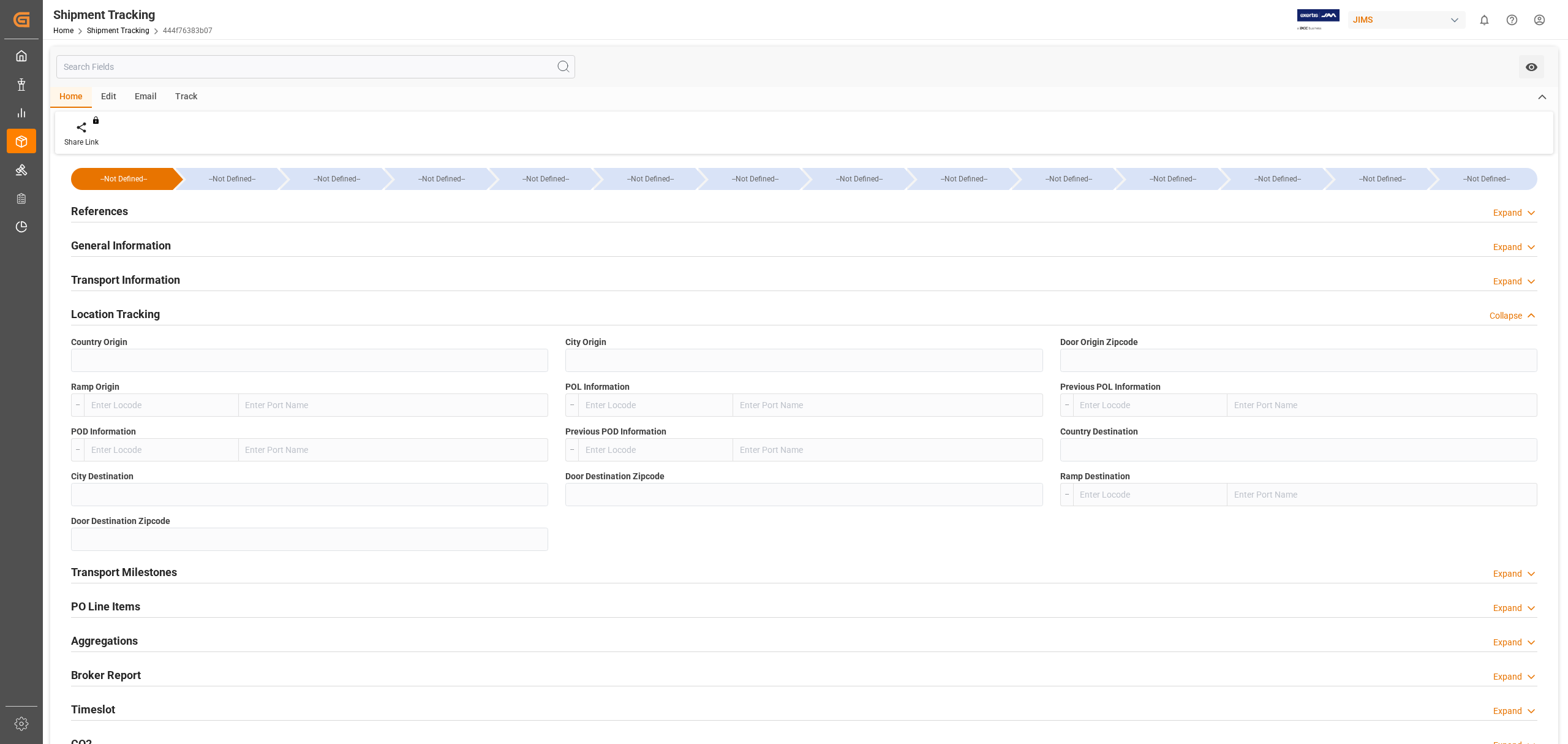
click at [132, 310] on h2 "Location Tracking" at bounding box center [116, 314] width 89 height 17
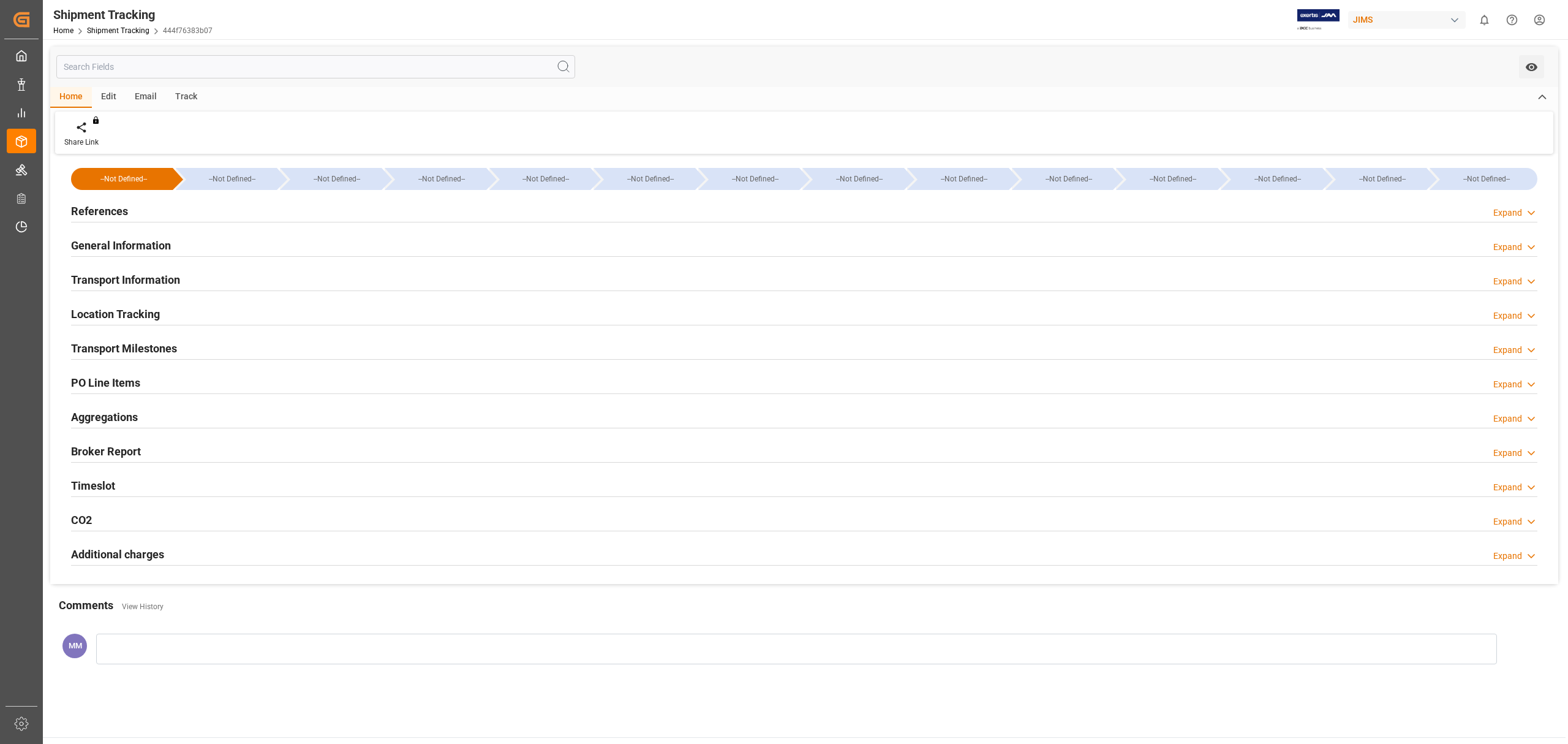
click at [130, 276] on h2 "Transport Information" at bounding box center [125, 280] width 109 height 17
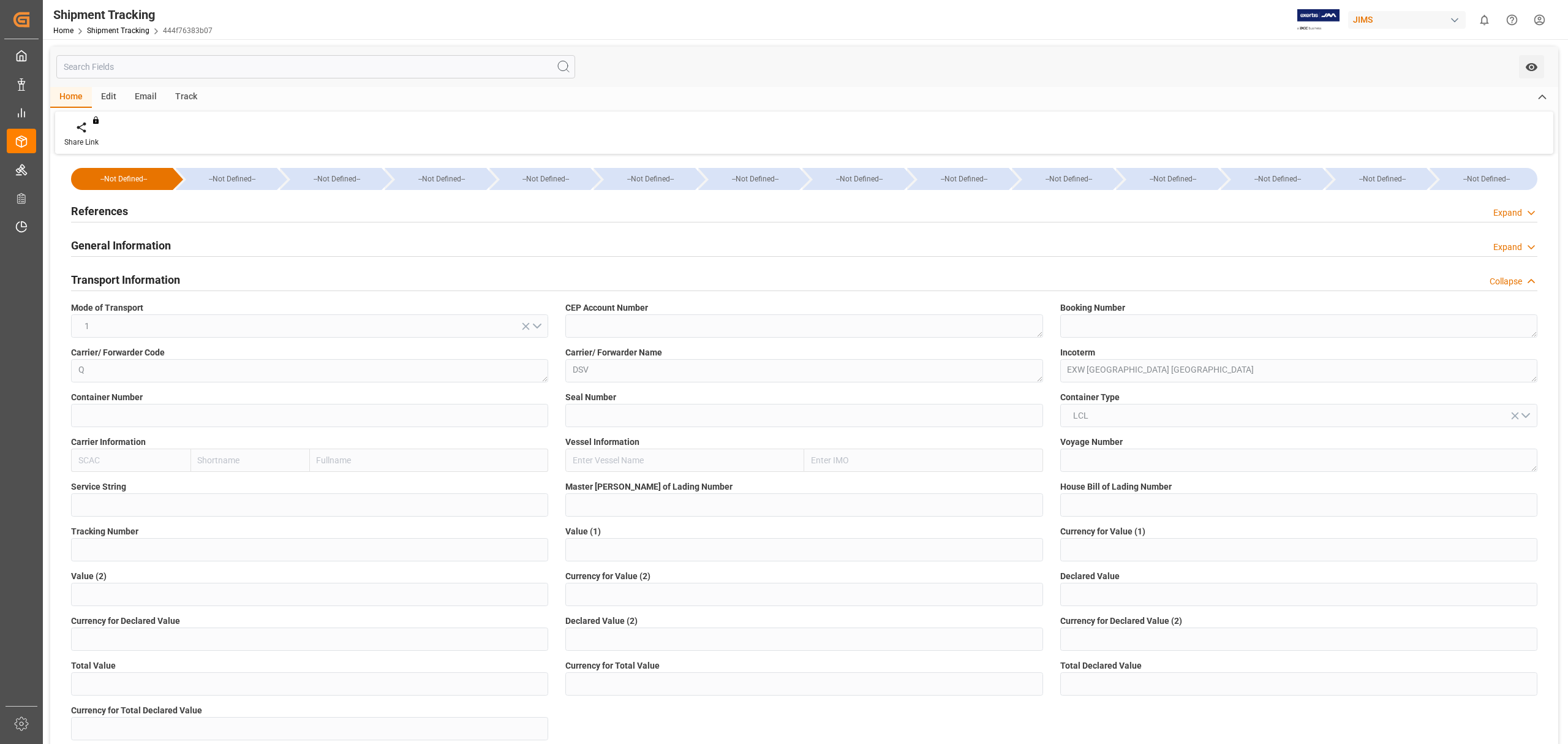
drag, startPoint x: 1248, startPoint y: 126, endPoint x: 1231, endPoint y: 125, distance: 17.0
click at [1248, 126] on div "Share Link You don't have permission for this feature. Contact admin." at bounding box center [804, 132] width 1498 height 42
